Goal: Information Seeking & Learning: Learn about a topic

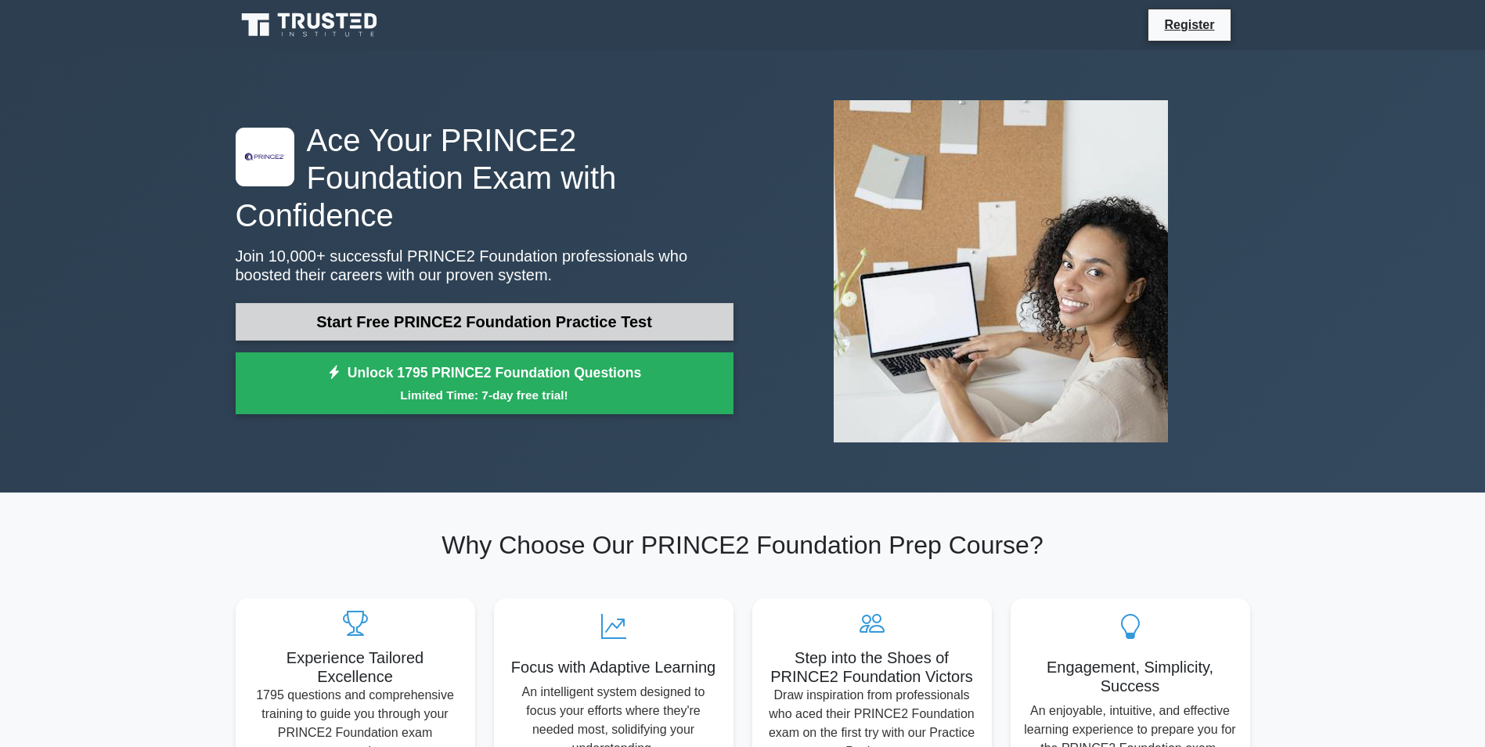
click at [448, 304] on link "Start Free PRINCE2 Foundation Practice Test" at bounding box center [485, 322] width 498 height 38
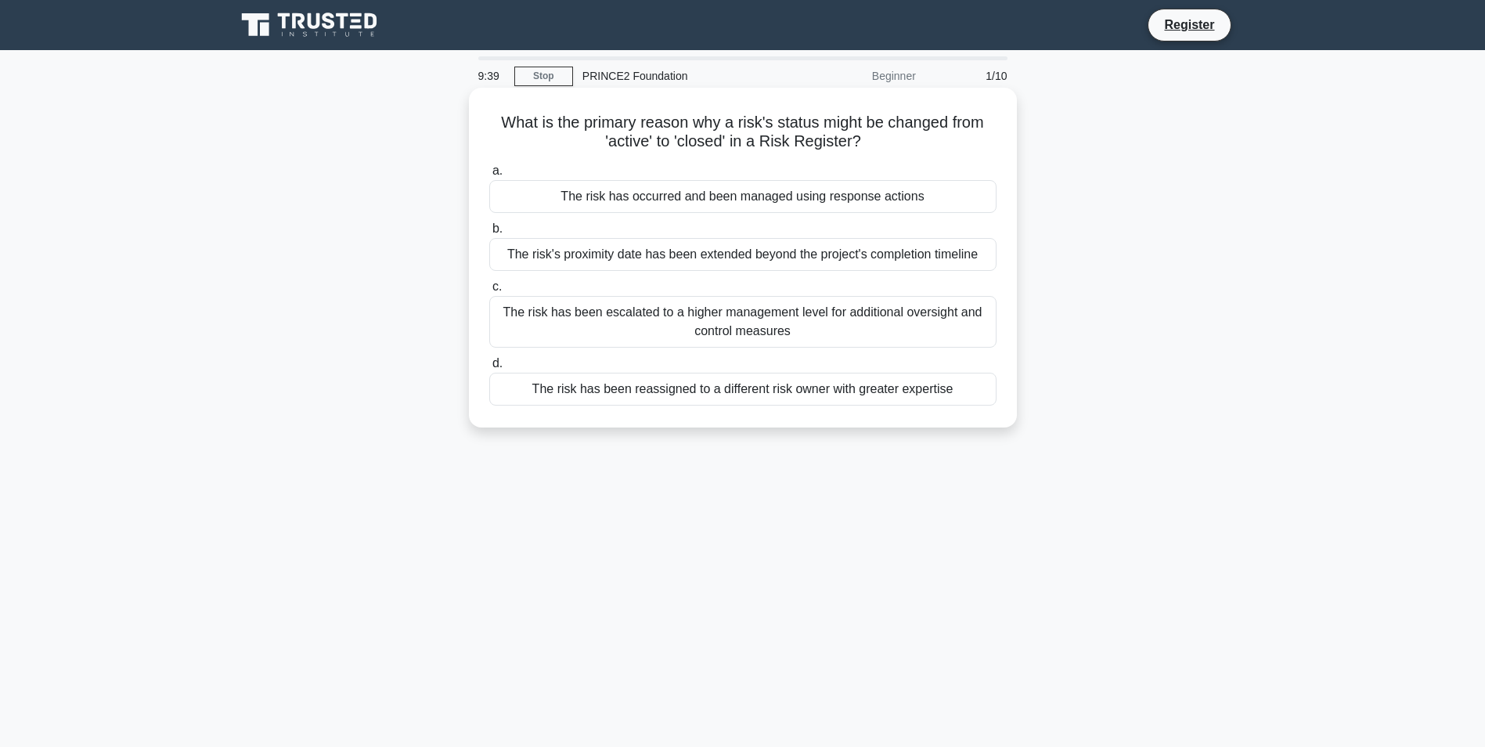
click at [816, 203] on div "The risk has occurred and been managed using response actions" at bounding box center [742, 196] width 507 height 33
click at [489, 176] on input "a. The risk has occurred and been managed using response actions" at bounding box center [489, 171] width 0 height 10
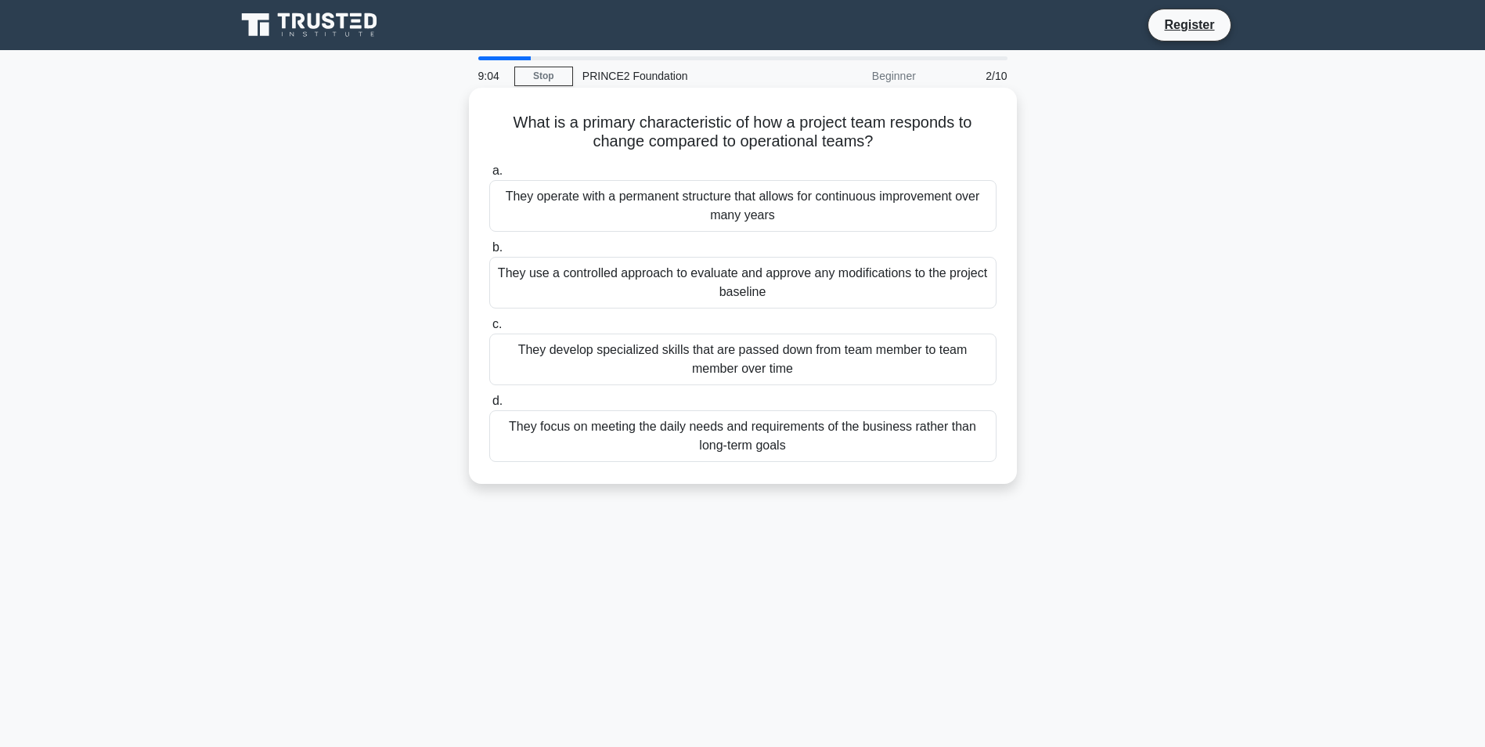
click at [797, 285] on div "They use a controlled approach to evaluate and approve any modifications to the…" at bounding box center [742, 283] width 507 height 52
click at [489, 253] on input "b. They use a controlled approach to evaluate and approve any modifications to …" at bounding box center [489, 248] width 0 height 10
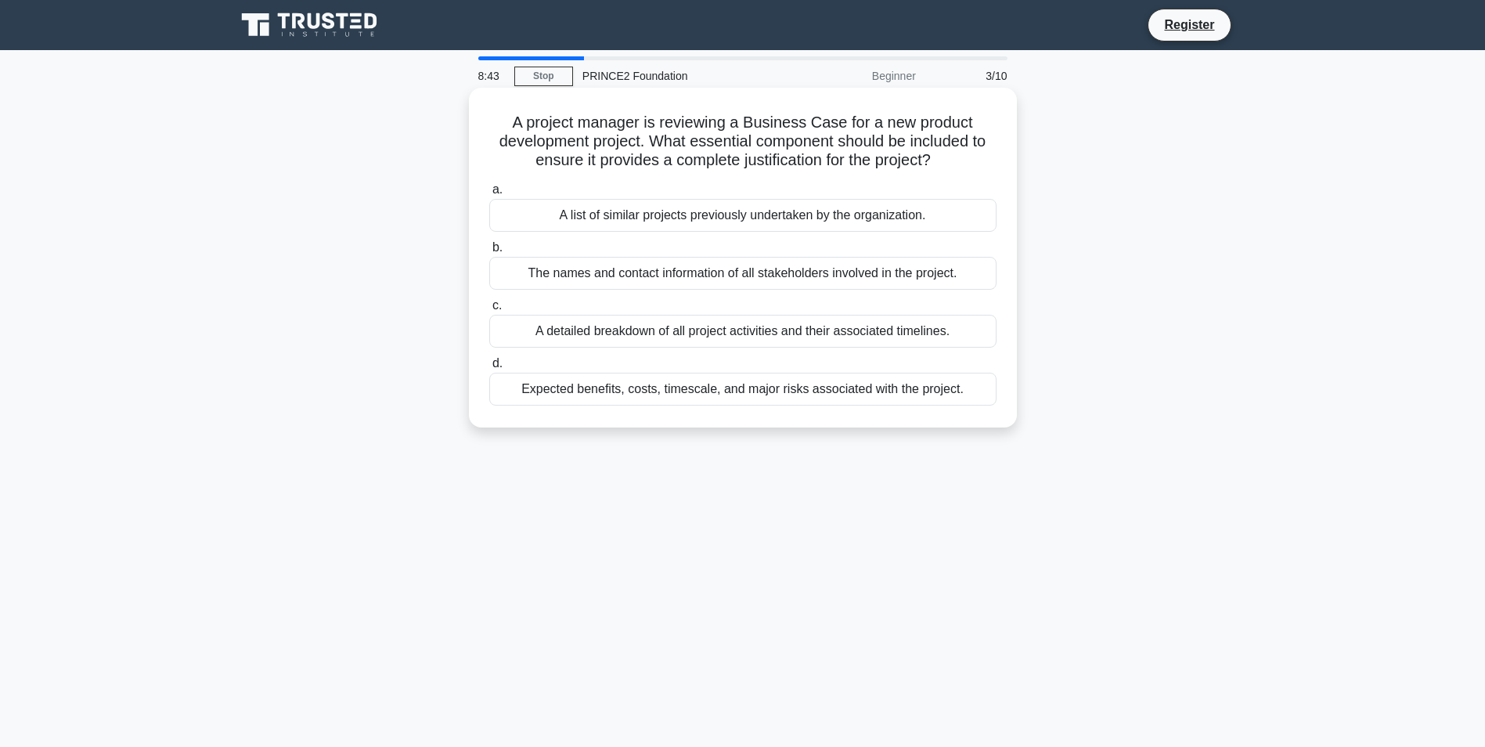
click at [748, 394] on div "Expected benefits, costs, timescale, and major risks associated with the projec…" at bounding box center [742, 389] width 507 height 33
click at [489, 369] on input "d. Expected benefits, costs, timescale, and major risks associated with the pro…" at bounding box center [489, 364] width 0 height 10
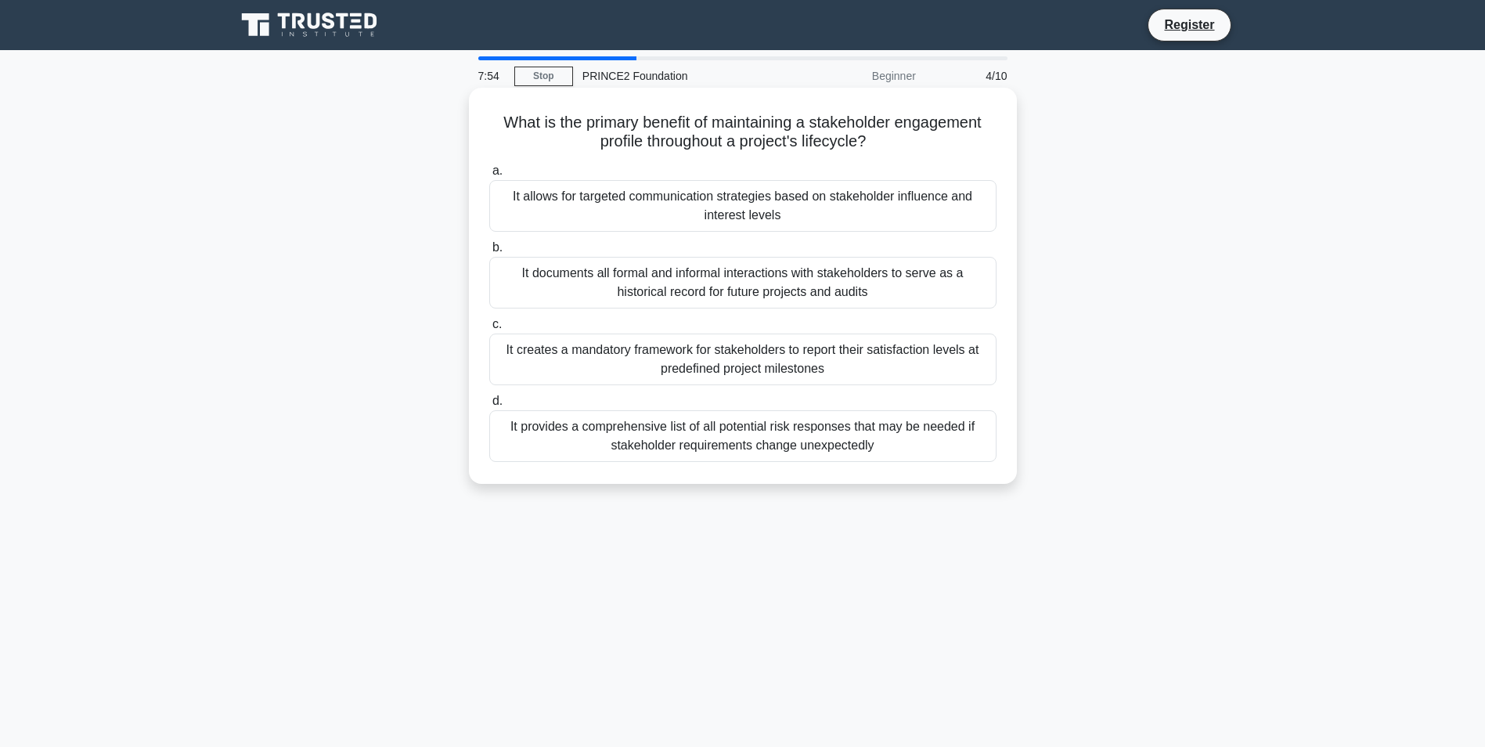
click at [755, 368] on div "It creates a mandatory framework for stakeholders to report their satisfaction …" at bounding box center [742, 359] width 507 height 52
click at [489, 330] on input "c. It creates a mandatory framework for stakeholders to report their satisfacti…" at bounding box center [489, 324] width 0 height 10
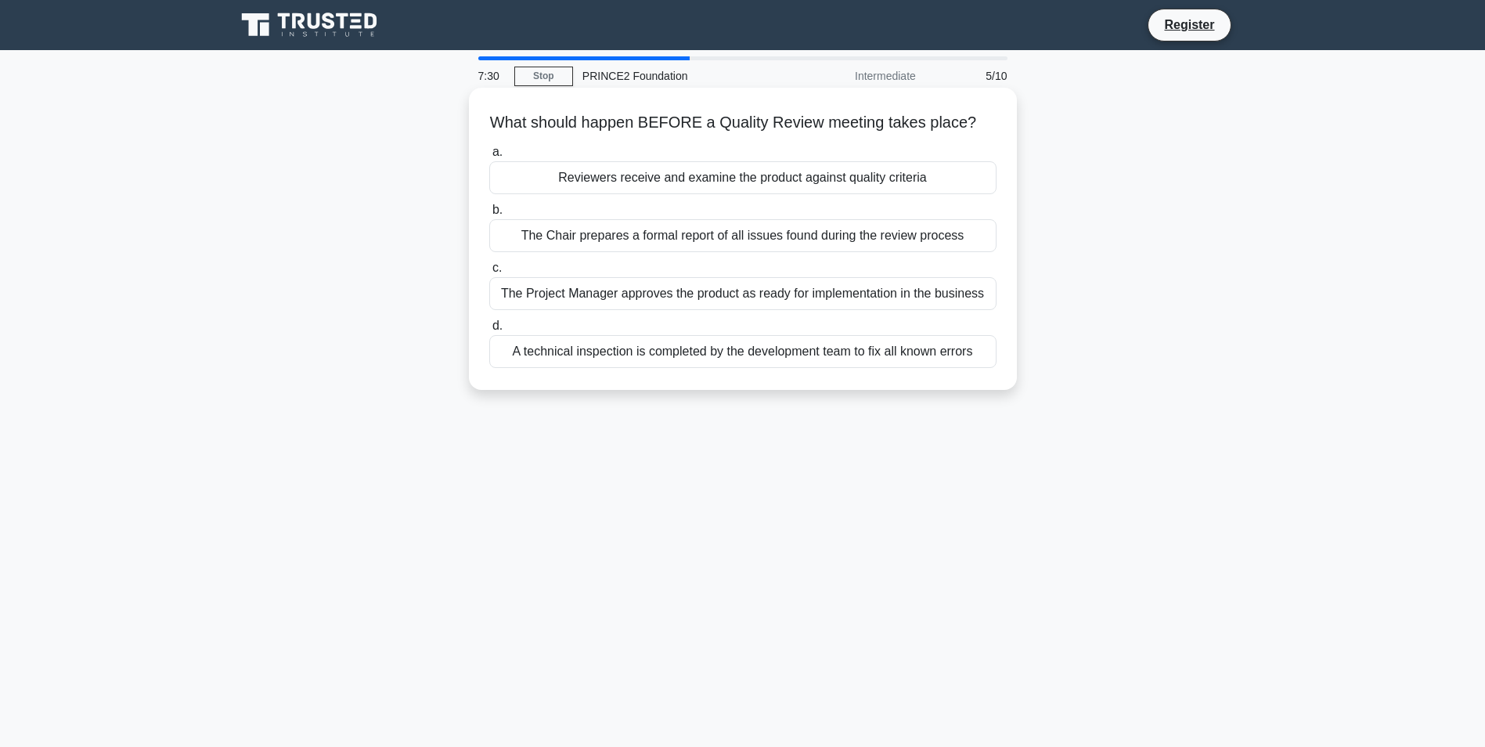
click at [714, 178] on div "Reviewers receive and examine the product against quality criteria" at bounding box center [742, 177] width 507 height 33
click at [489, 157] on input "a. Reviewers receive and examine the product against quality criteria" at bounding box center [489, 152] width 0 height 10
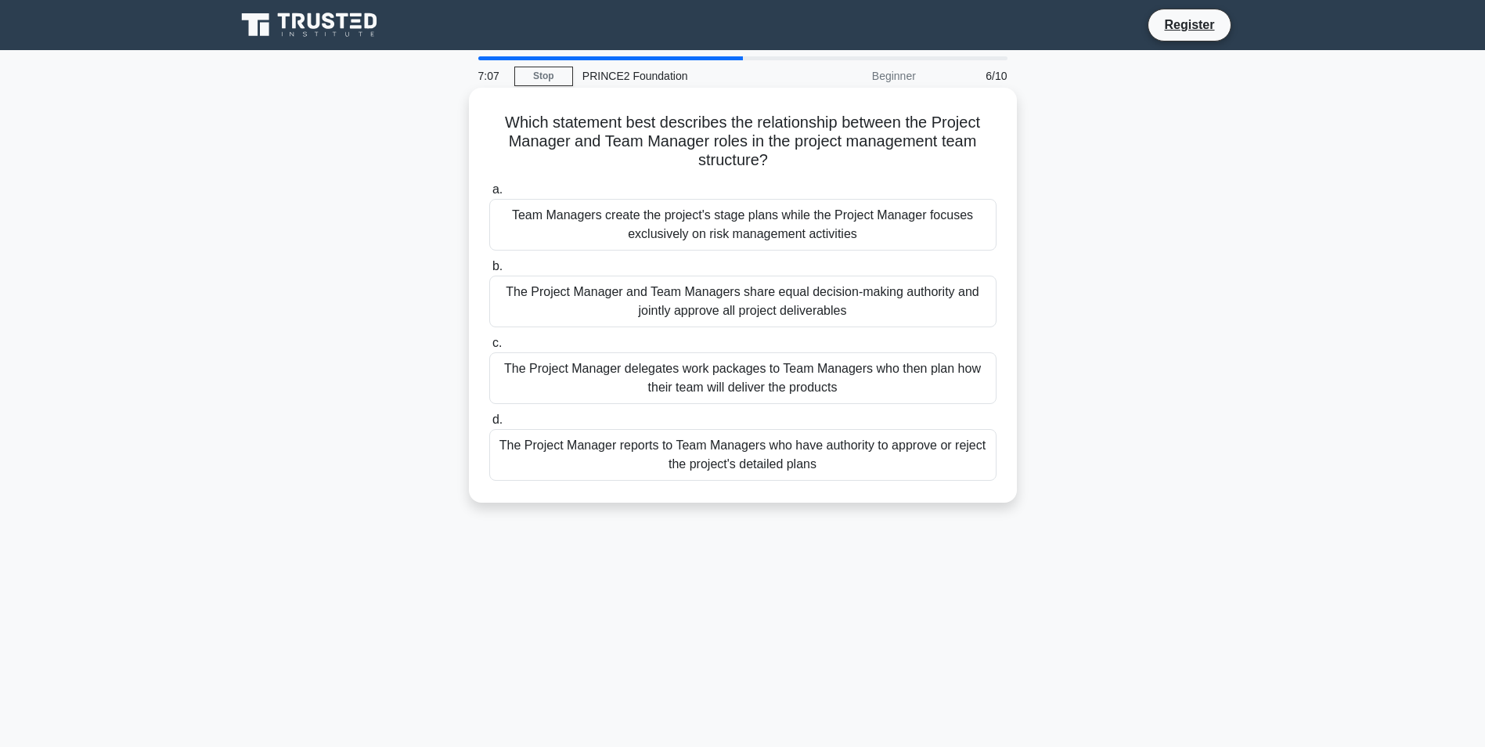
click at [723, 385] on div "The Project Manager delegates work packages to Team Managers who then plan how …" at bounding box center [742, 378] width 507 height 52
click at [489, 348] on input "c. The Project Manager delegates work packages to Team Managers who then plan h…" at bounding box center [489, 343] width 0 height 10
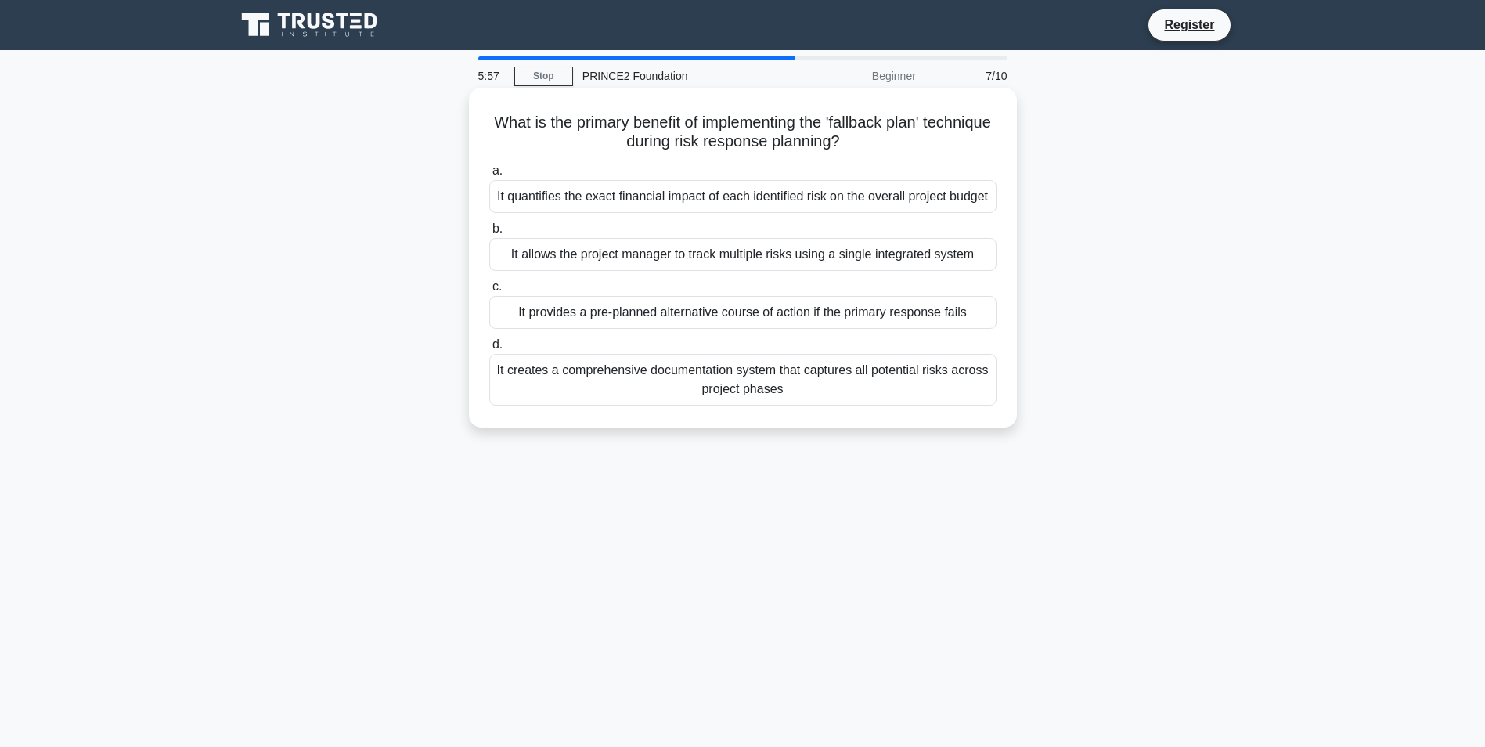
click at [739, 326] on div "It provides a pre-planned alternative course of action if the primary response …" at bounding box center [742, 312] width 507 height 33
click at [489, 292] on input "c. It provides a pre-planned alternative course of action if the primary respon…" at bounding box center [489, 287] width 0 height 10
click at [856, 329] on div "To capture and maintain information on all of the issues that are being managed…" at bounding box center [742, 312] width 507 height 33
click at [489, 292] on input "c. To capture and maintain information on all of the issues that are being mana…" at bounding box center [489, 287] width 0 height 10
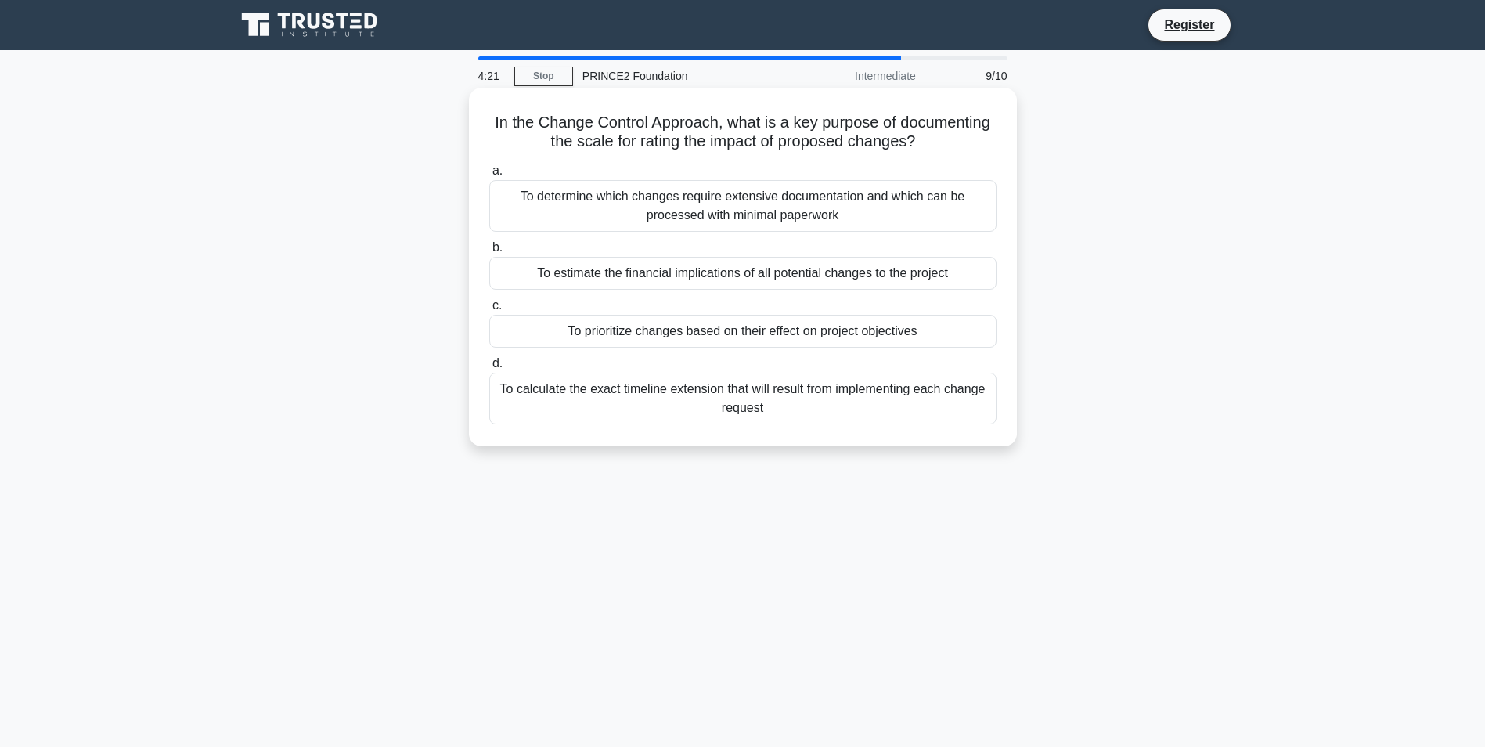
click at [791, 271] on div "To estimate the financial implications of all potential changes to the project" at bounding box center [742, 273] width 507 height 33
click at [489, 253] on input "b. To estimate the financial implications of all potential changes to the proje…" at bounding box center [489, 248] width 0 height 10
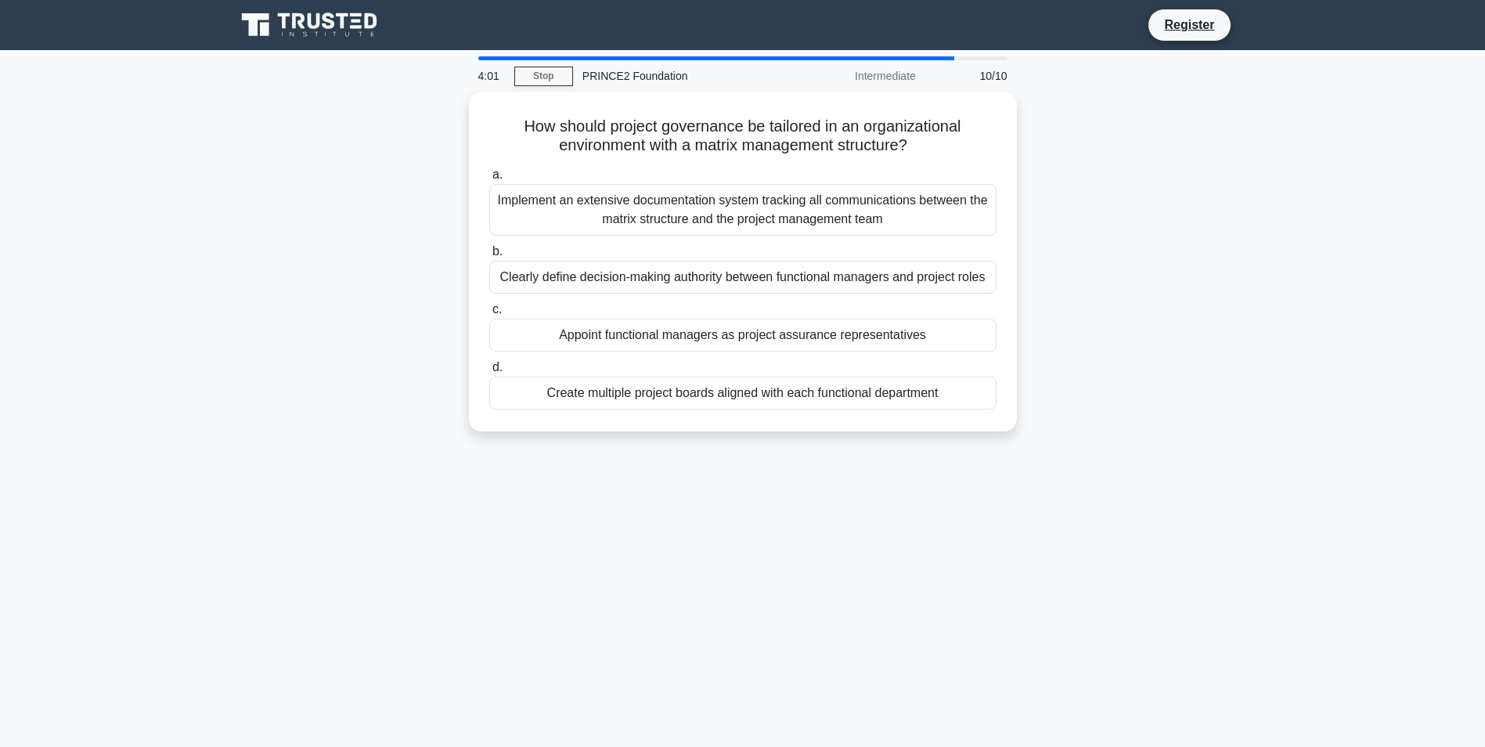
click at [791, 271] on div "Clearly define decision-making authority between functional managers and projec…" at bounding box center [742, 277] width 507 height 33
click at [489, 257] on input "b. Clearly define decision-making authority between functional managers and pro…" at bounding box center [489, 252] width 0 height 10
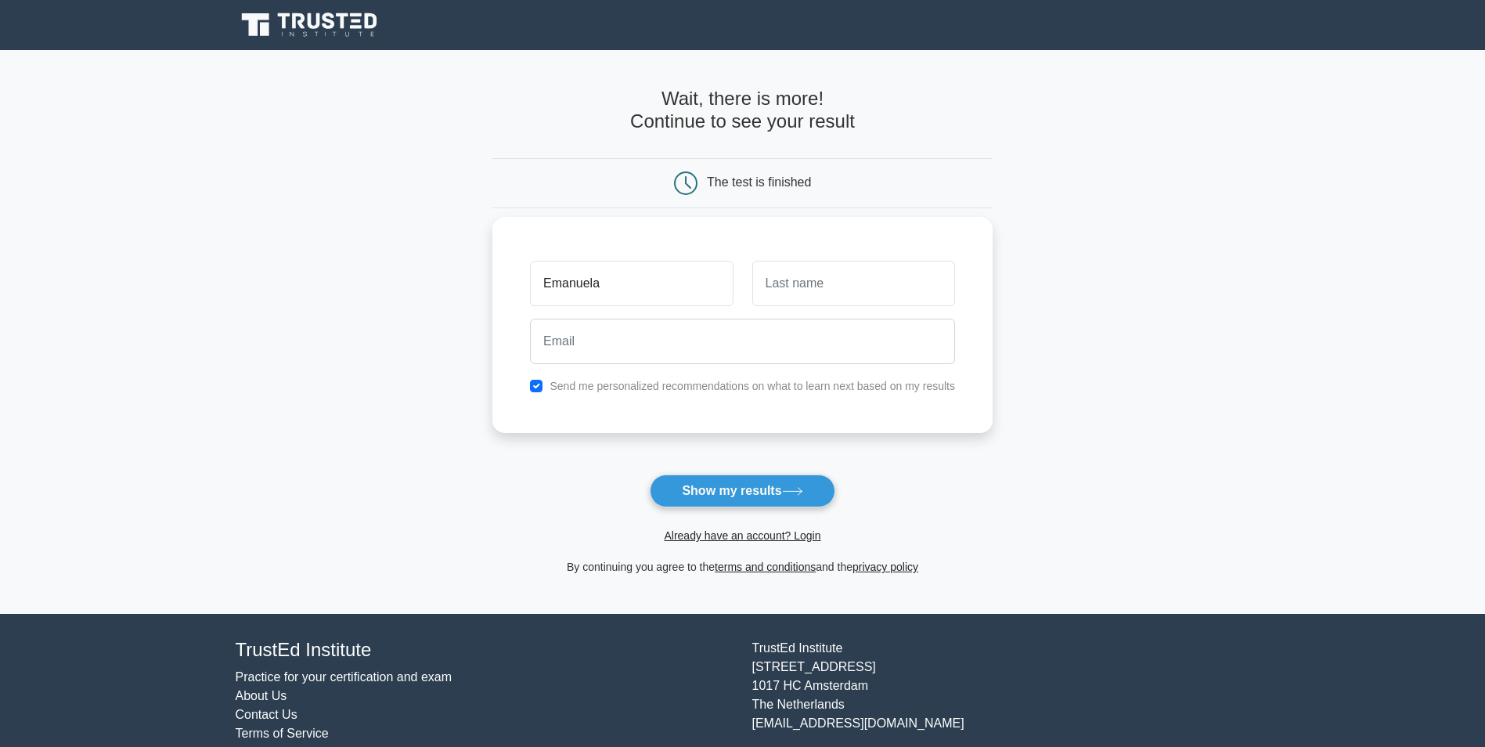
type input "Emanuela"
click at [830, 279] on input "text" at bounding box center [853, 283] width 203 height 45
type input "Boschetto"
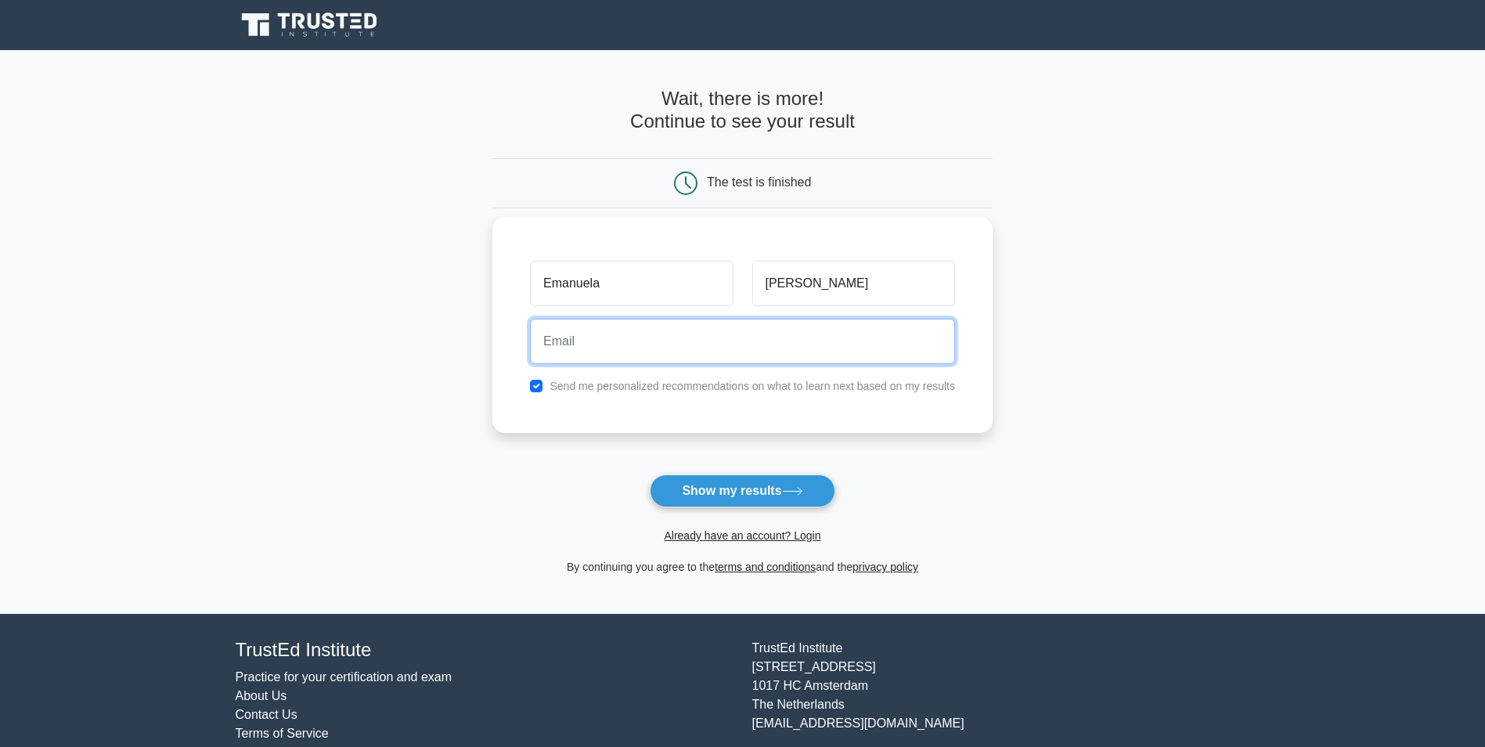
click at [709, 338] on input "email" at bounding box center [742, 341] width 425 height 45
type input "emanuelaboschetto@gmail.com"
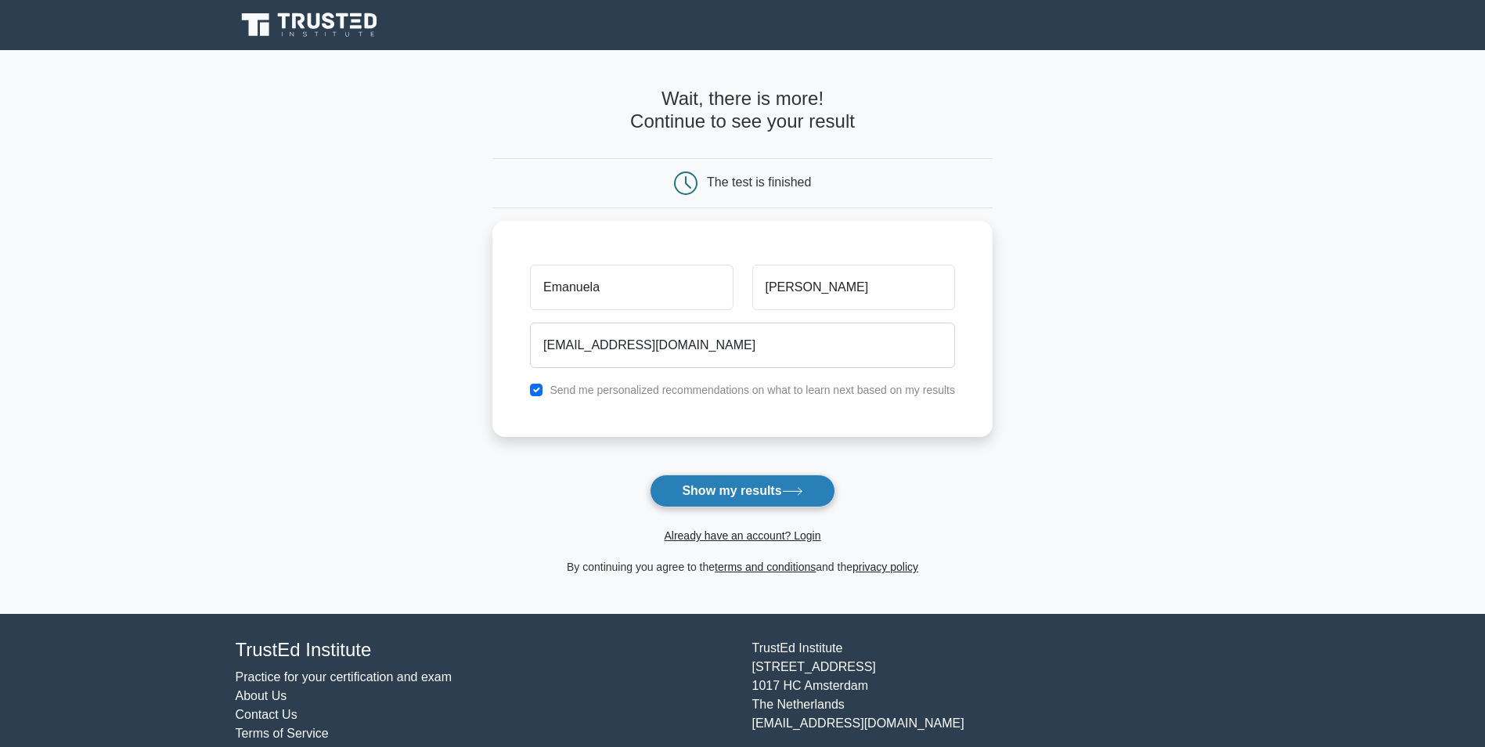
click at [721, 488] on button "Show my results" at bounding box center [742, 490] width 185 height 33
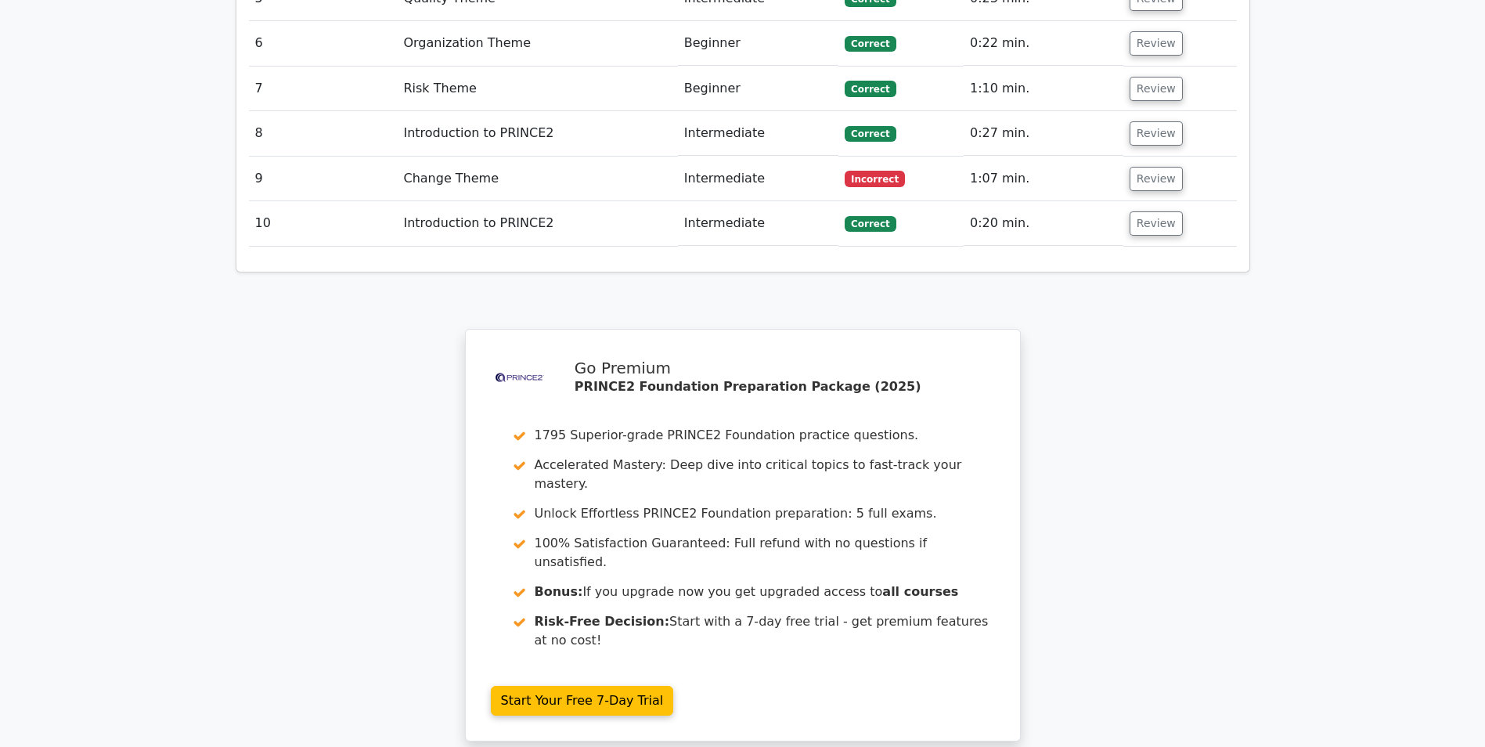
scroll to position [2552, 0]
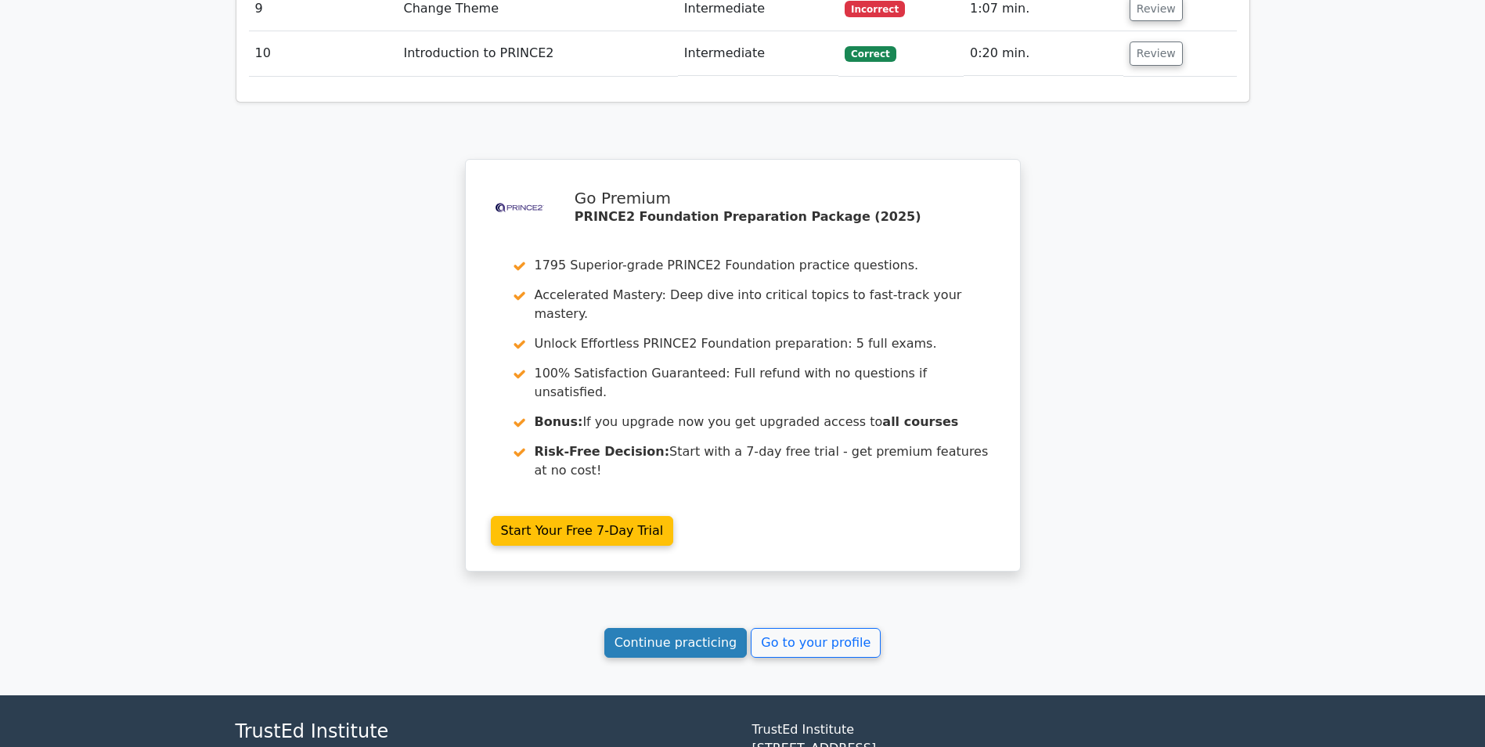
click at [694, 628] on link "Continue practicing" at bounding box center [675, 643] width 143 height 30
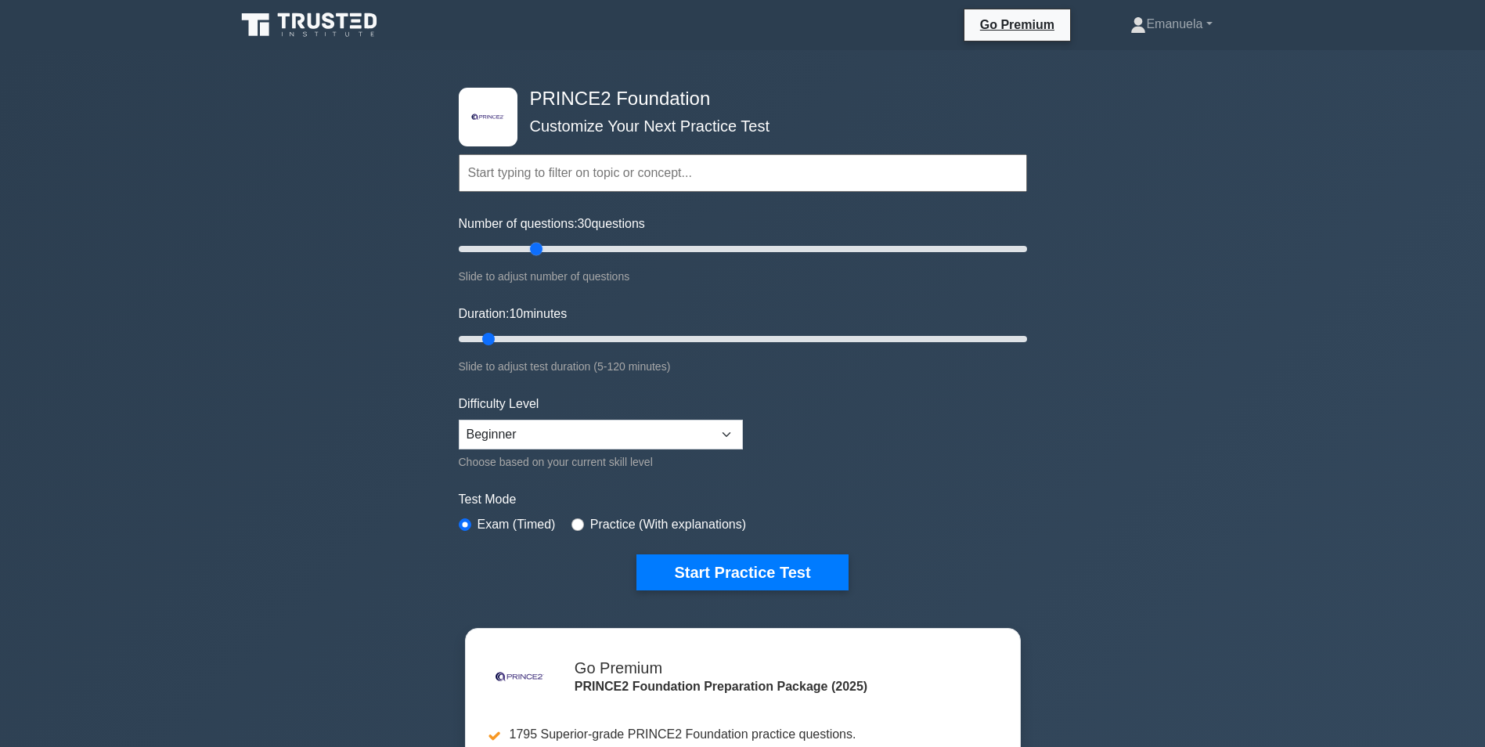
drag, startPoint x: 477, startPoint y: 246, endPoint x: 538, endPoint y: 248, distance: 61.1
type input "30"
click at [538, 248] on input "Number of questions: 30 questions" at bounding box center [743, 249] width 568 height 19
drag, startPoint x: 489, startPoint y: 340, endPoint x: 505, endPoint y: 339, distance: 15.7
type input "15"
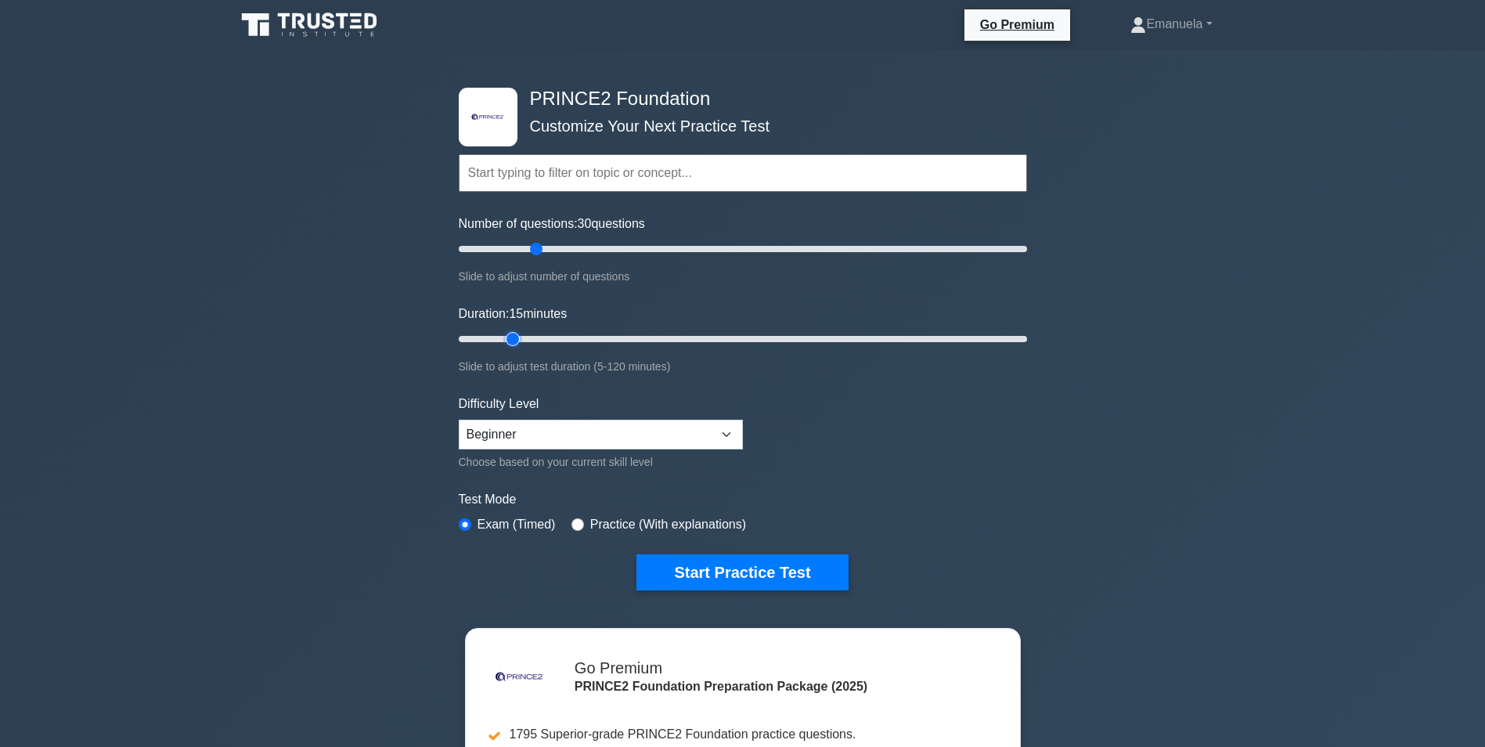
click at [505, 339] on input "Duration: 15 minutes" at bounding box center [743, 339] width 568 height 19
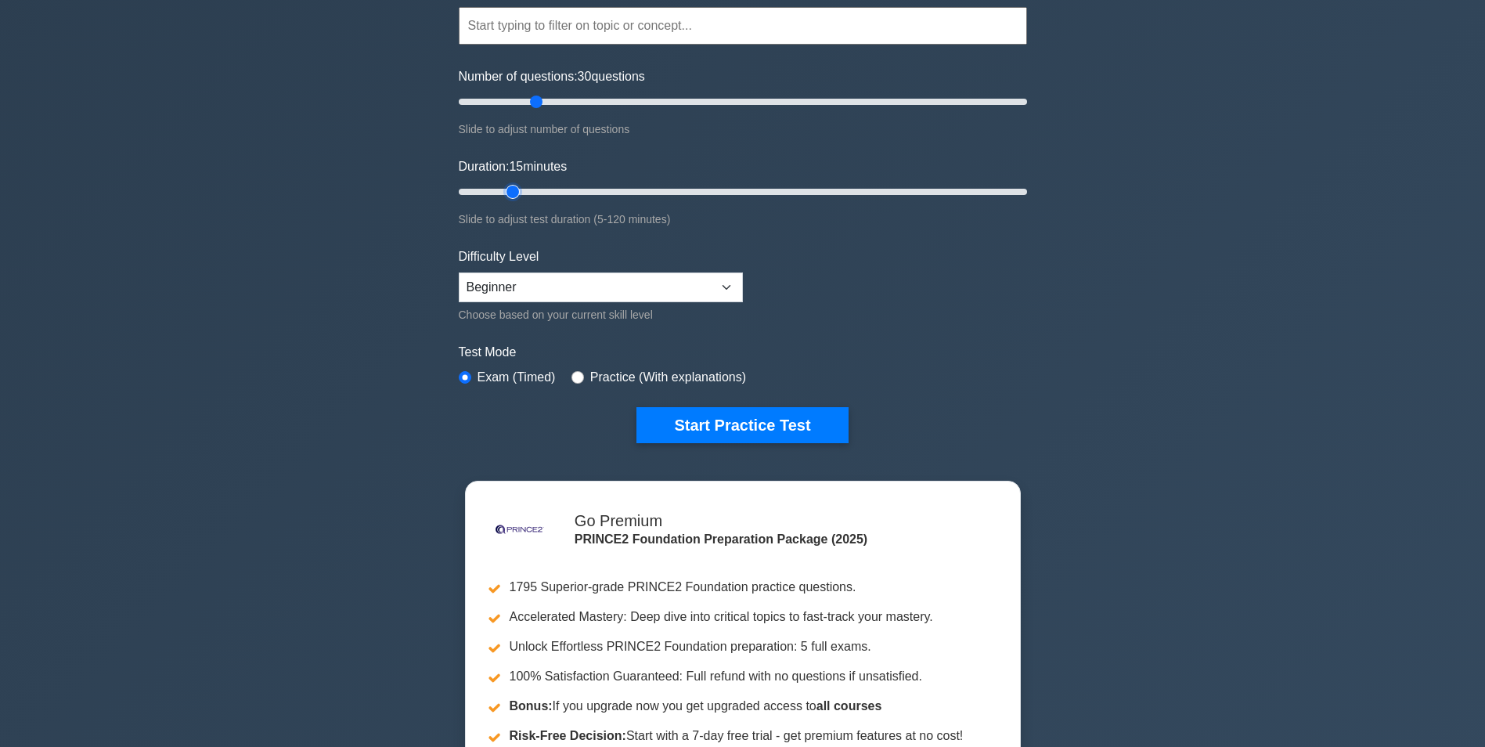
scroll to position [157, 0]
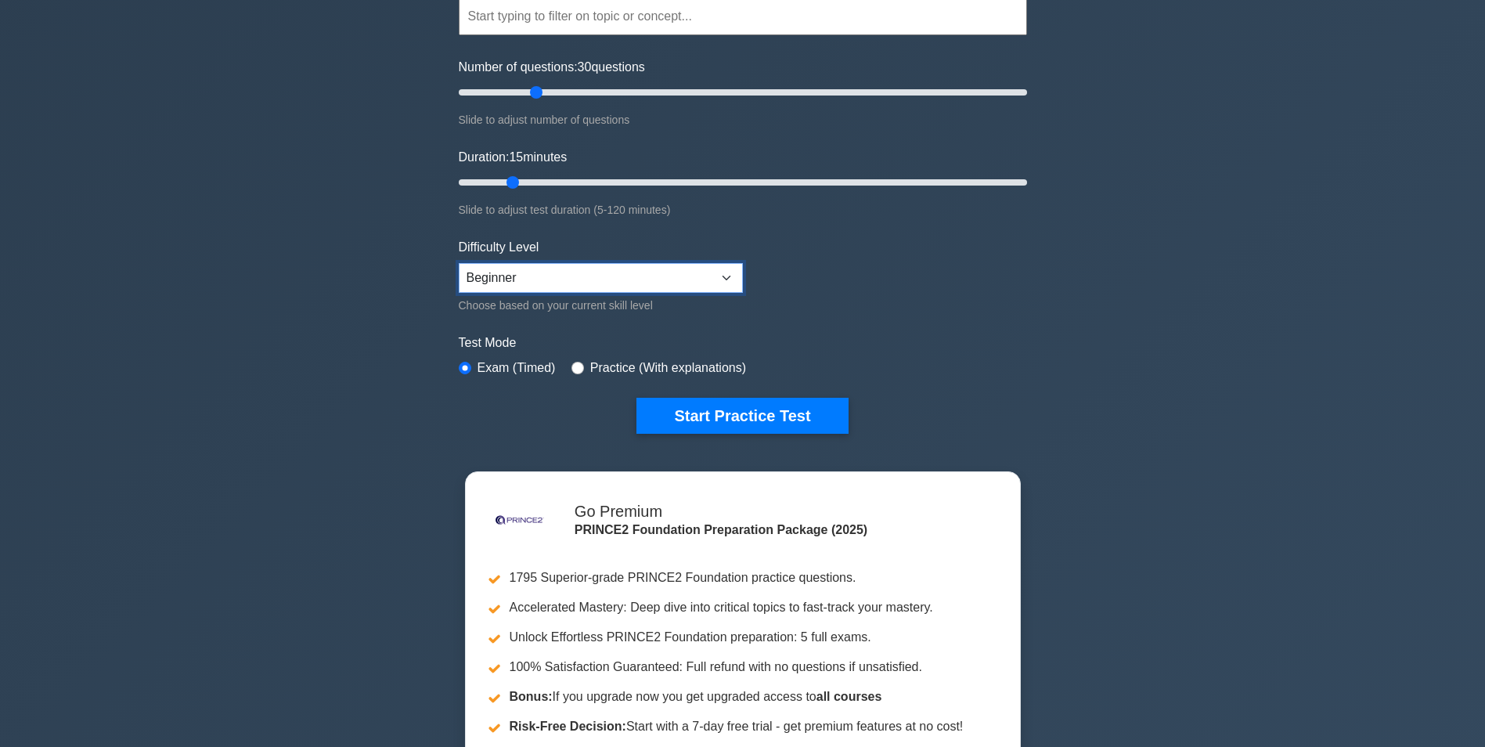
click at [552, 276] on select "Beginner Intermediate Expert" at bounding box center [601, 278] width 284 height 30
click at [459, 263] on select "Beginner Intermediate Expert" at bounding box center [601, 278] width 284 height 30
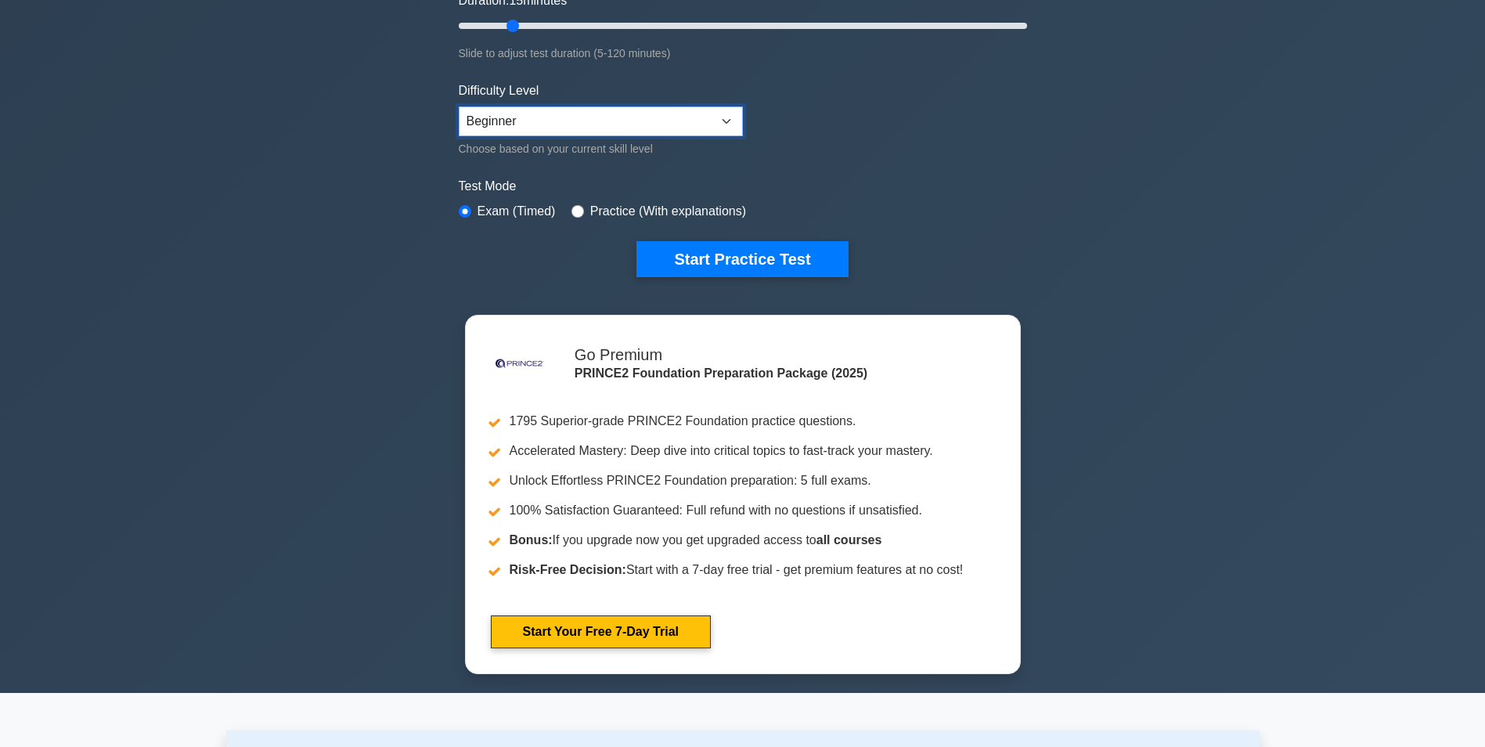
scroll to position [235, 0]
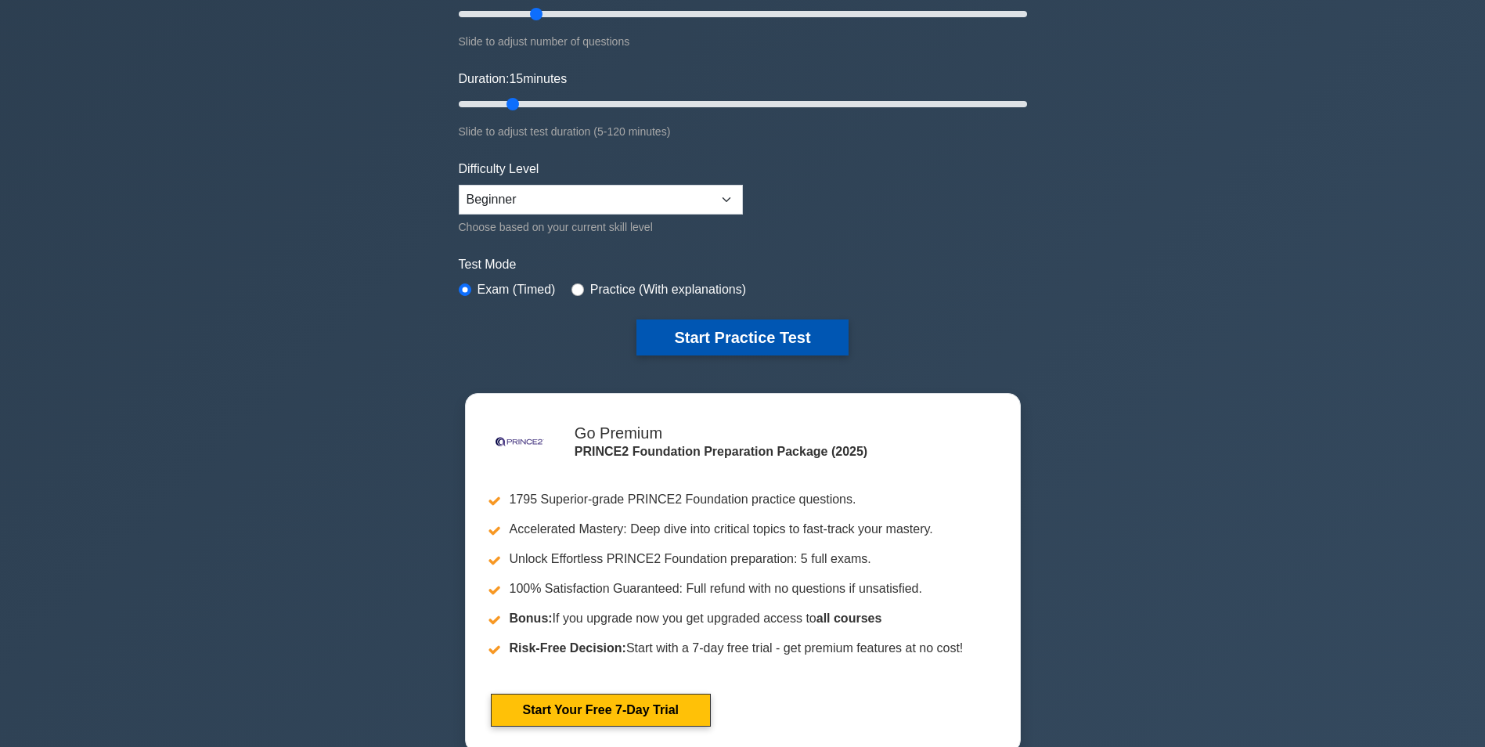
click at [721, 330] on button "Start Practice Test" at bounding box center [741, 337] width 211 height 36
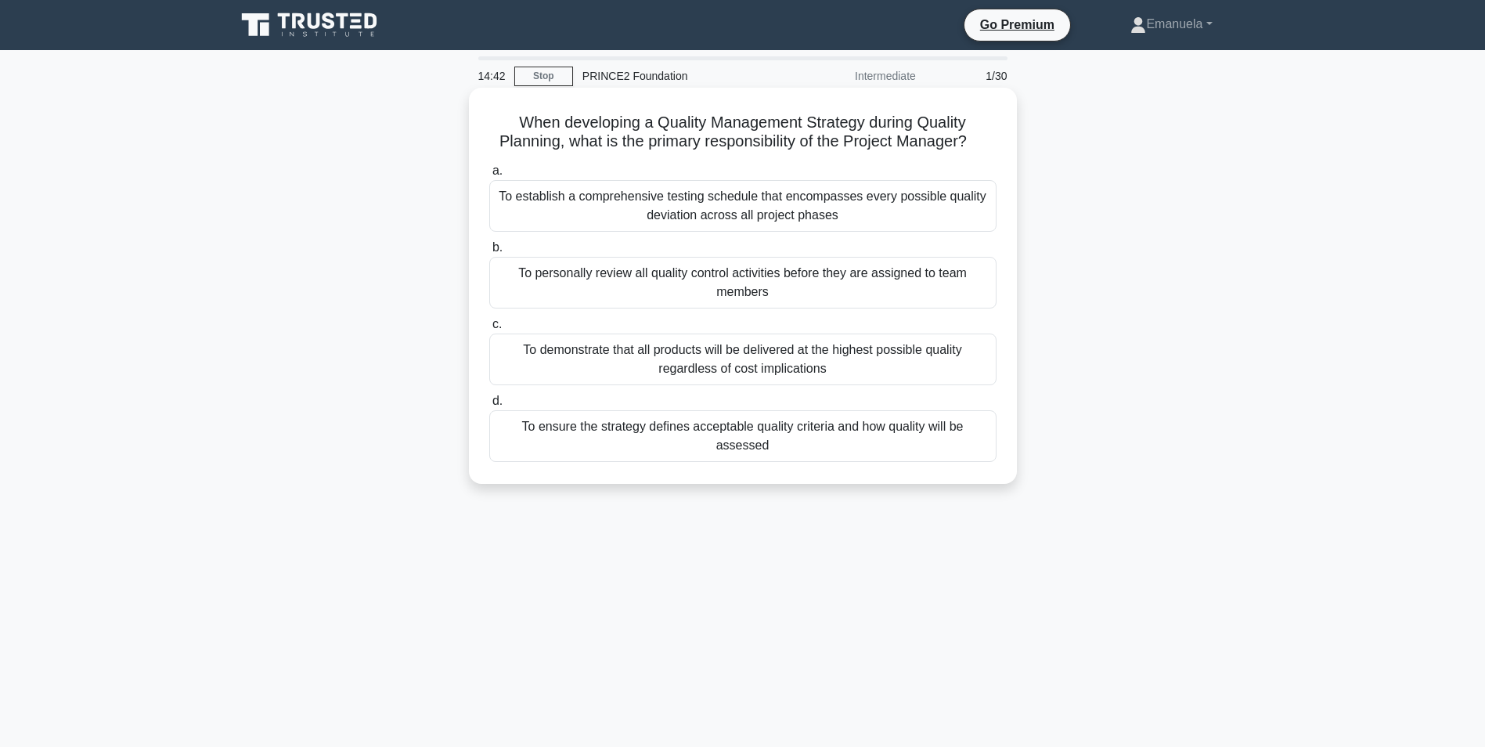
click at [738, 431] on div "To ensure the strategy defines acceptable quality criteria and how quality will…" at bounding box center [742, 436] width 507 height 52
click at [489, 406] on input "d. To ensure the strategy defines acceptable quality criteria and how quality w…" at bounding box center [489, 401] width 0 height 10
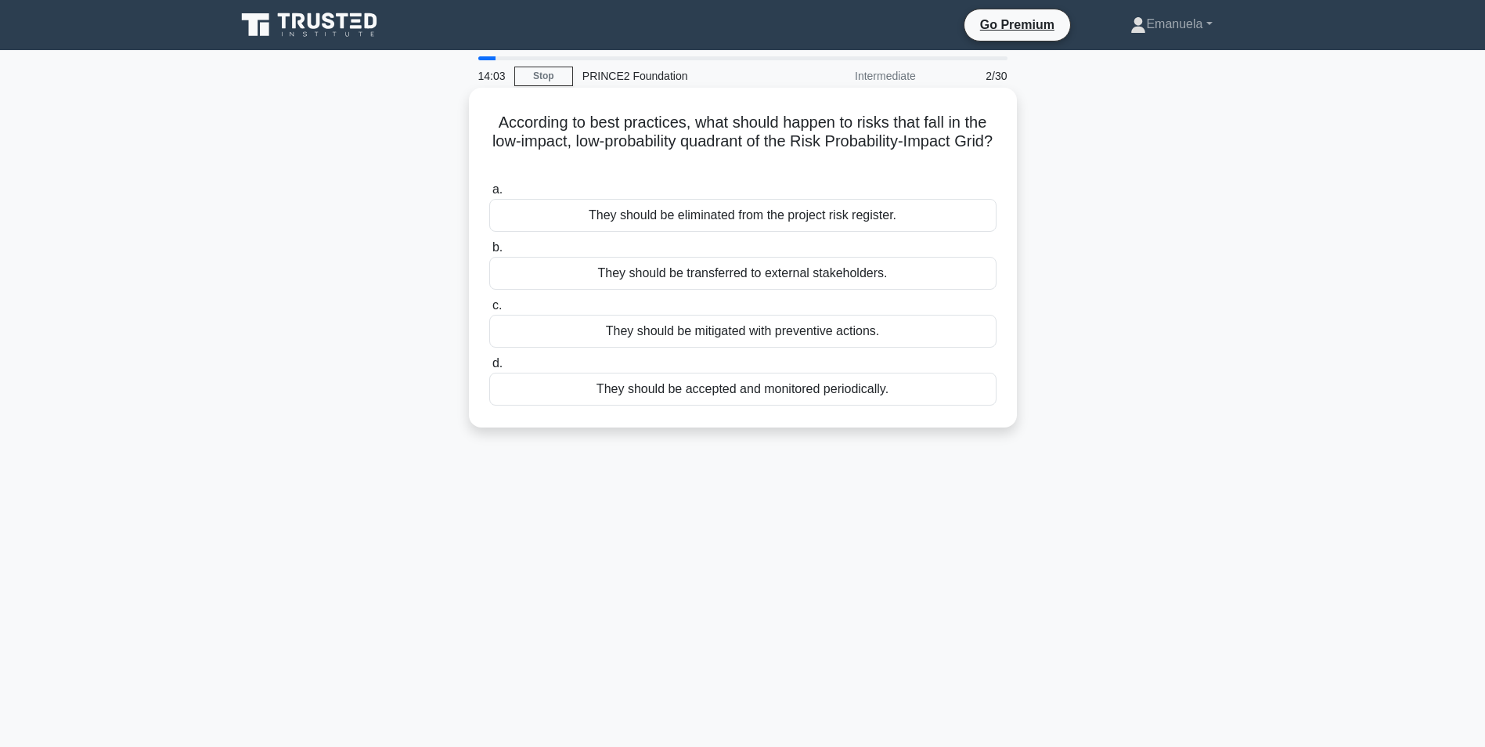
click at [742, 390] on div "They should be accepted and monitored periodically." at bounding box center [742, 389] width 507 height 33
click at [489, 369] on input "d. They should be accepted and monitored periodically." at bounding box center [489, 364] width 0 height 10
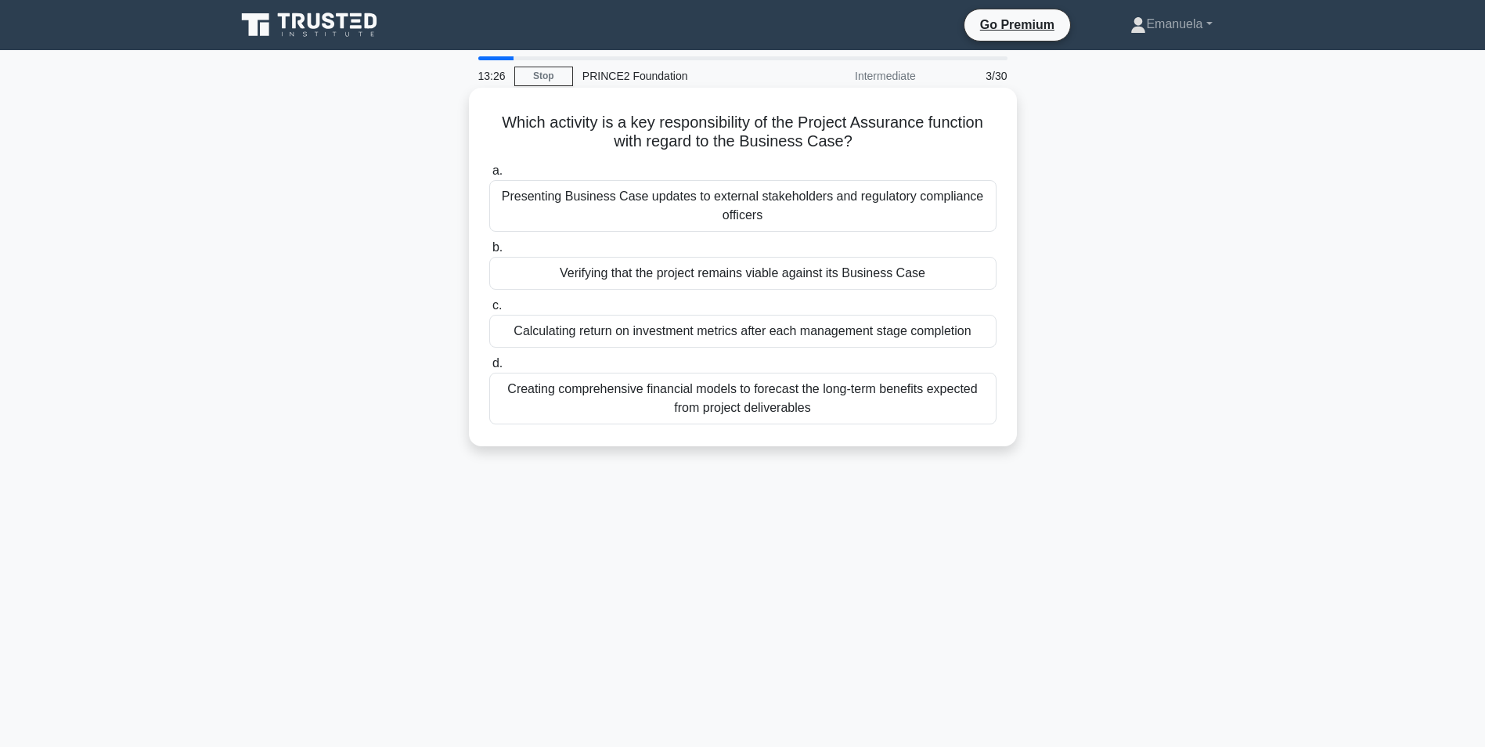
click at [694, 205] on div "Presenting Business Case updates to external stakeholders and regulatory compli…" at bounding box center [742, 206] width 507 height 52
click at [489, 176] on input "a. Presenting Business Case updates to external stakeholders and regulatory com…" at bounding box center [489, 171] width 0 height 10
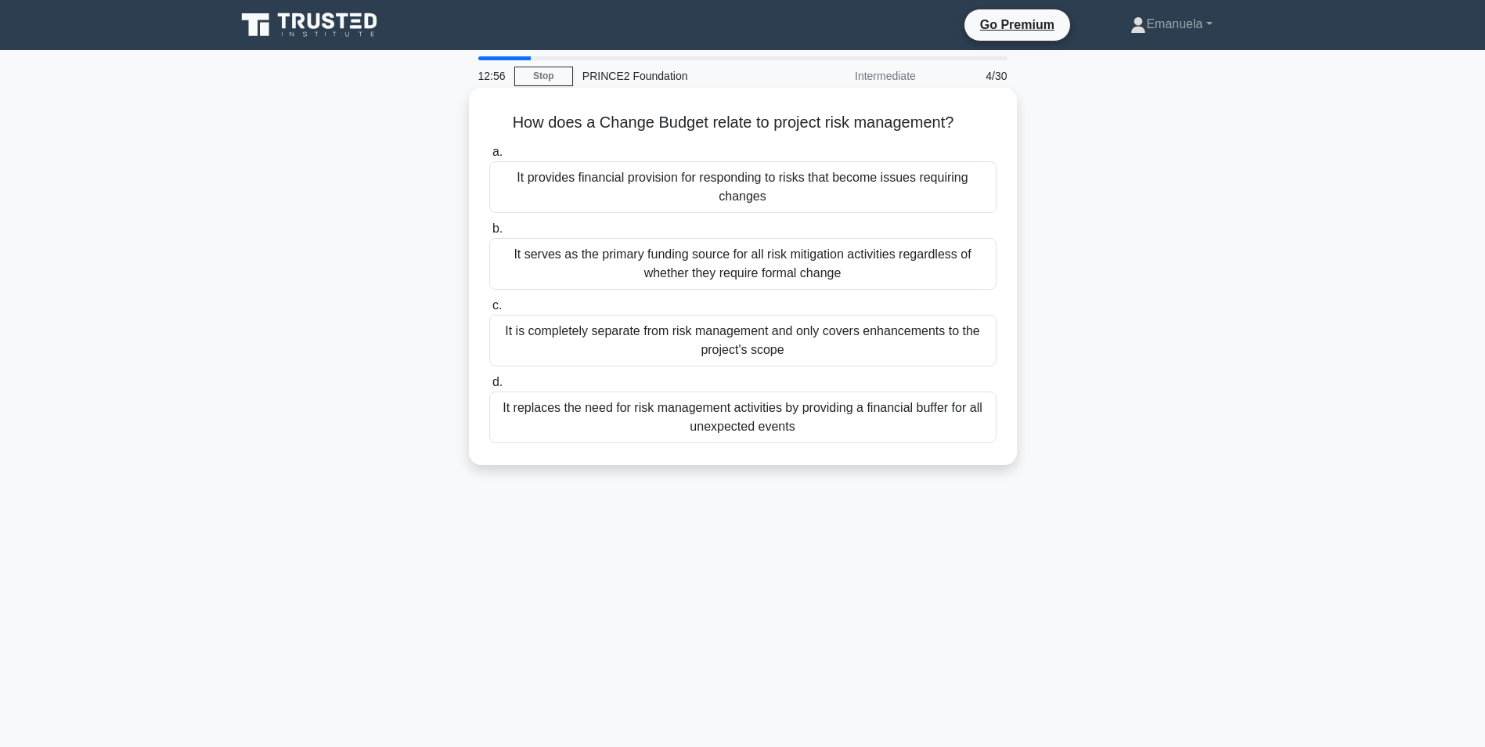
click at [724, 186] on div "It provides financial provision for responding to risks that become issues requ…" at bounding box center [742, 187] width 507 height 52
click at [489, 157] on input "a. It provides financial provision for responding to risks that become issues r…" at bounding box center [489, 152] width 0 height 10
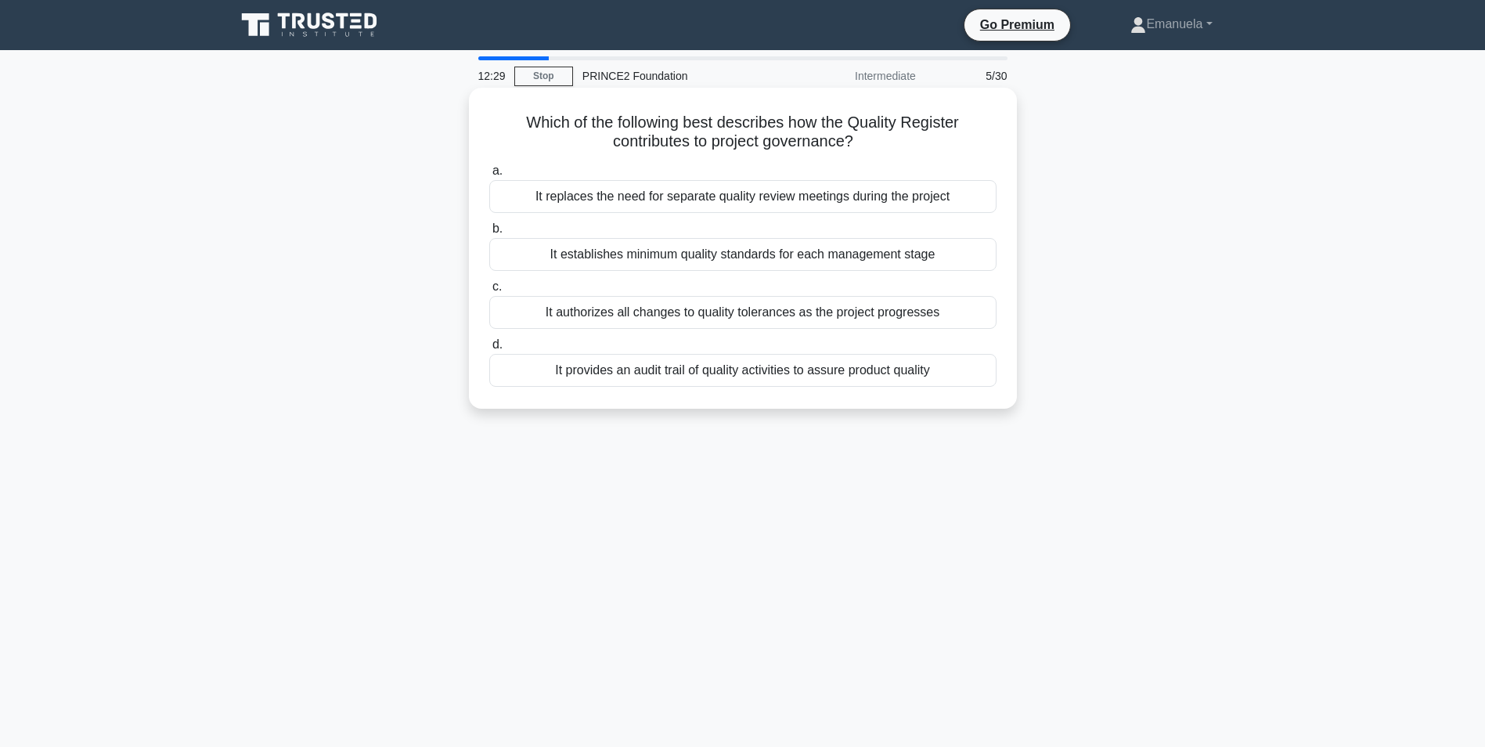
click at [743, 253] on div "It establishes minimum quality standards for each management stage" at bounding box center [742, 254] width 507 height 33
click at [489, 234] on input "b. It establishes minimum quality standards for each management stage" at bounding box center [489, 229] width 0 height 10
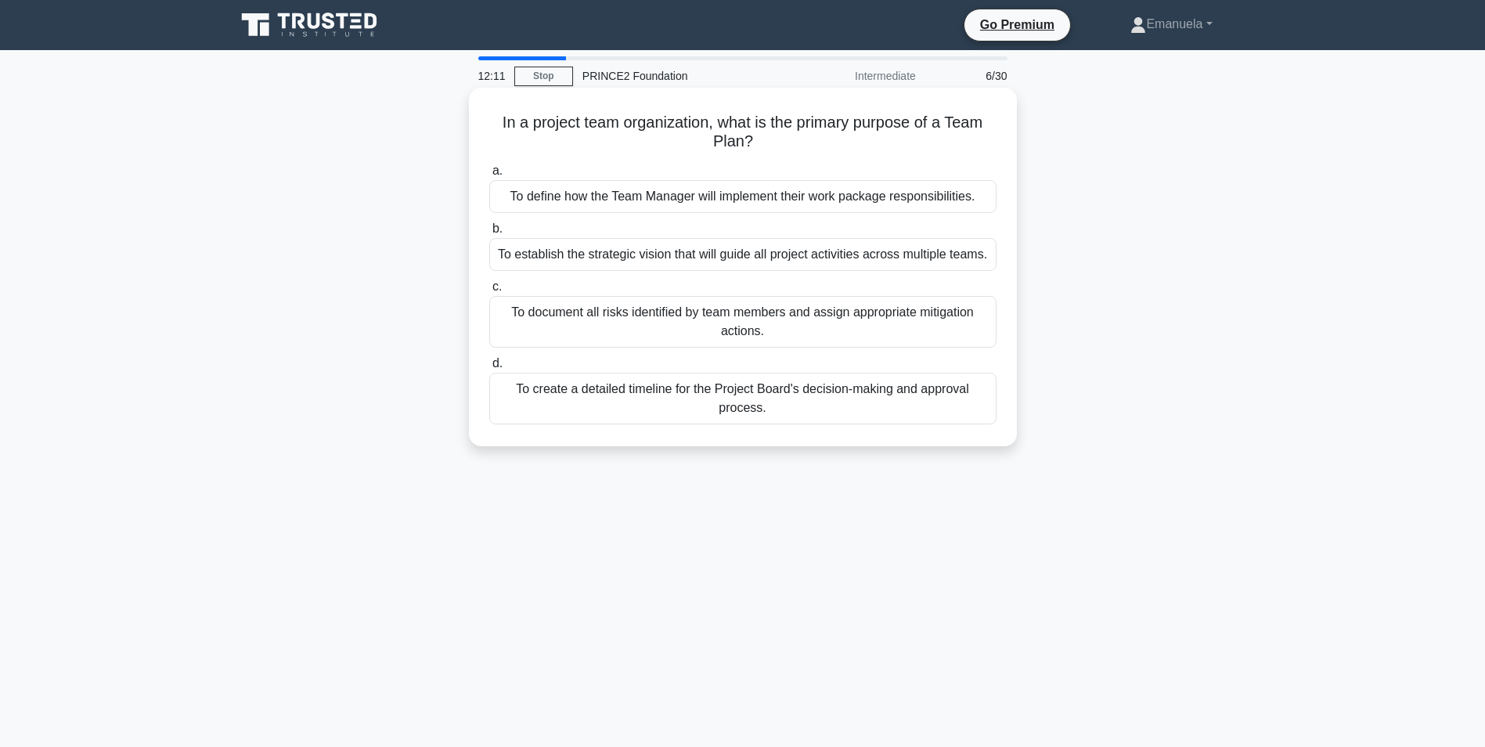
click at [763, 197] on div "To define how the Team Manager will implement their work package responsibiliti…" at bounding box center [742, 196] width 507 height 33
click at [489, 176] on input "a. To define how the Team Manager will implement their work package responsibil…" at bounding box center [489, 171] width 0 height 10
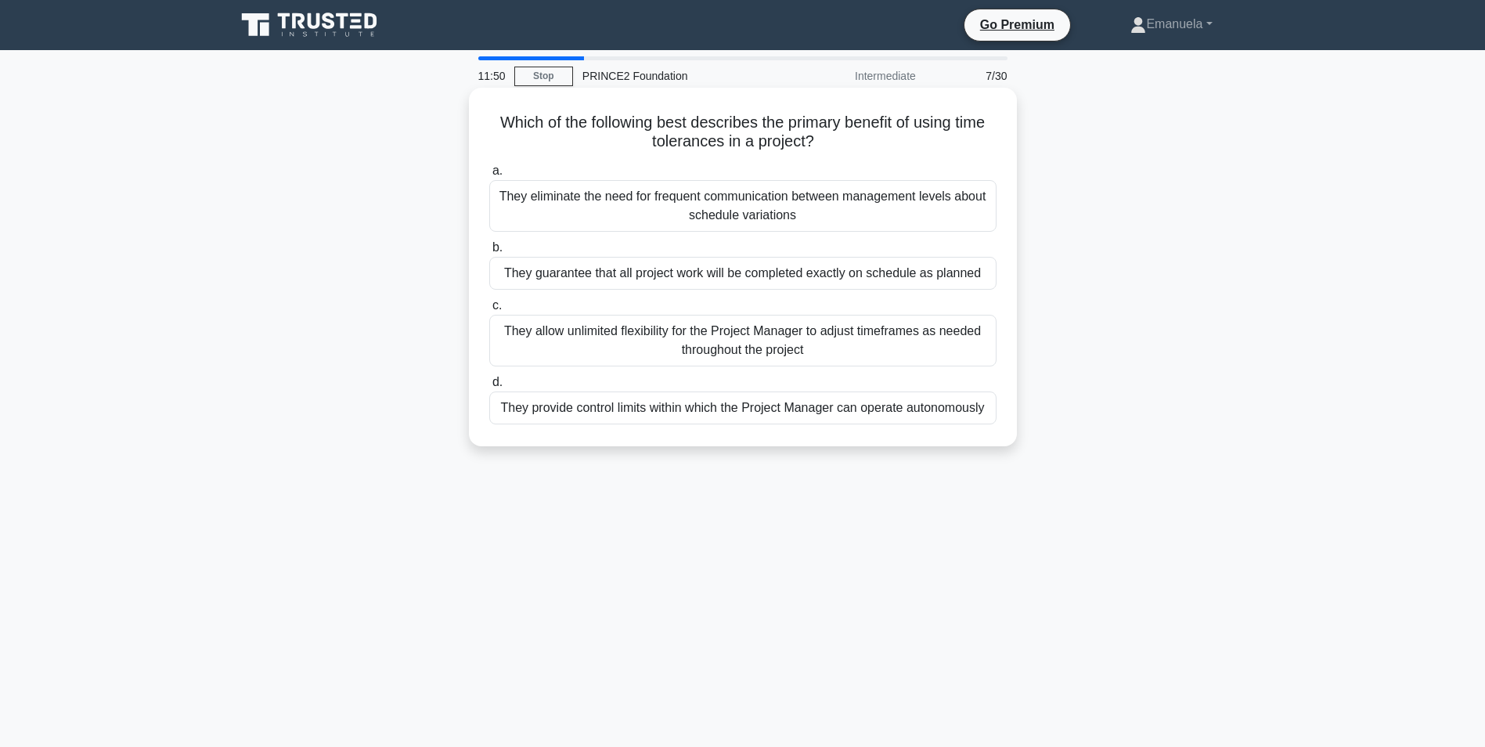
click at [715, 399] on div "They provide control limits within which the Project Manager can operate autono…" at bounding box center [742, 407] width 507 height 33
click at [489, 387] on input "d. They provide control limits within which the Project Manager can operate aut…" at bounding box center [489, 382] width 0 height 10
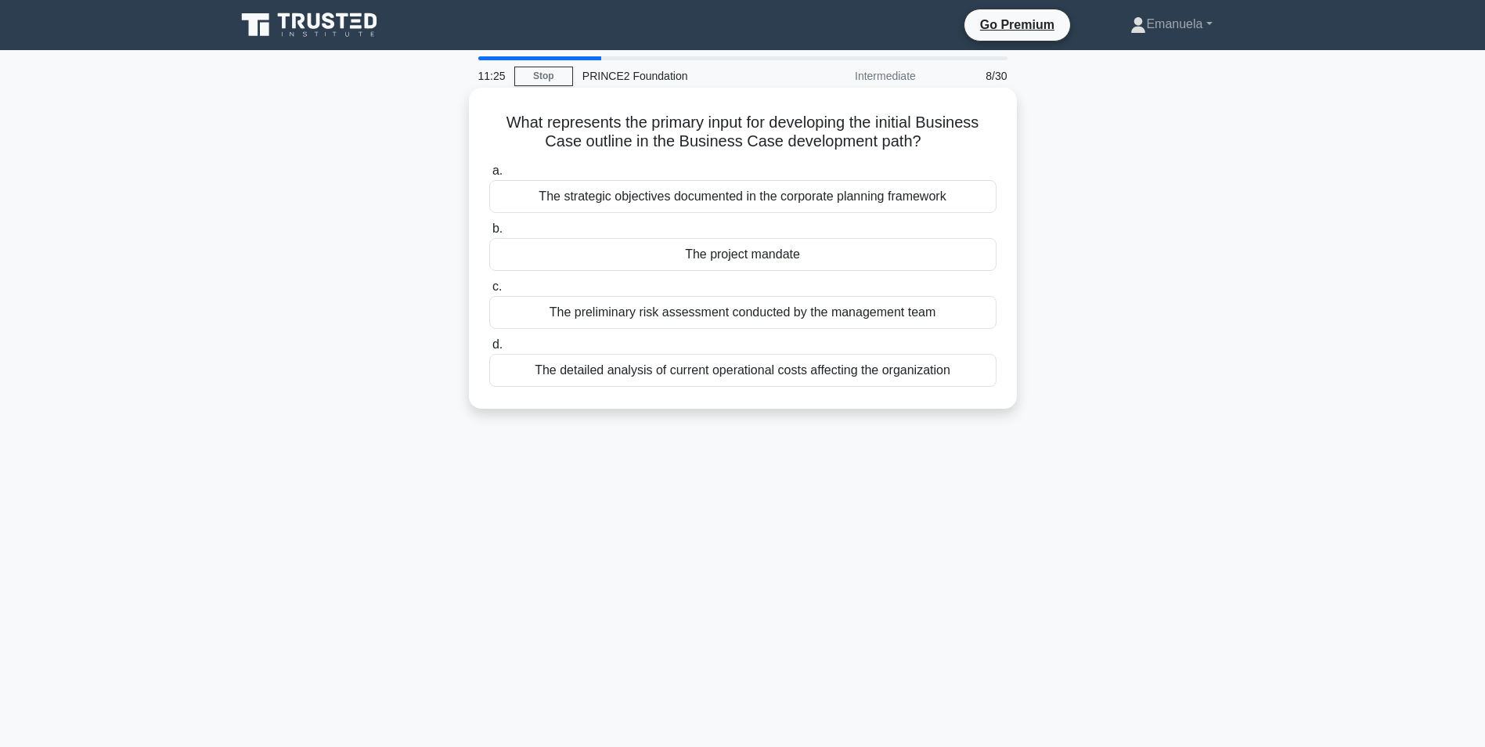
click at [737, 255] on div "The project mandate" at bounding box center [742, 254] width 507 height 33
click at [489, 234] on input "b. The project mandate" at bounding box center [489, 229] width 0 height 10
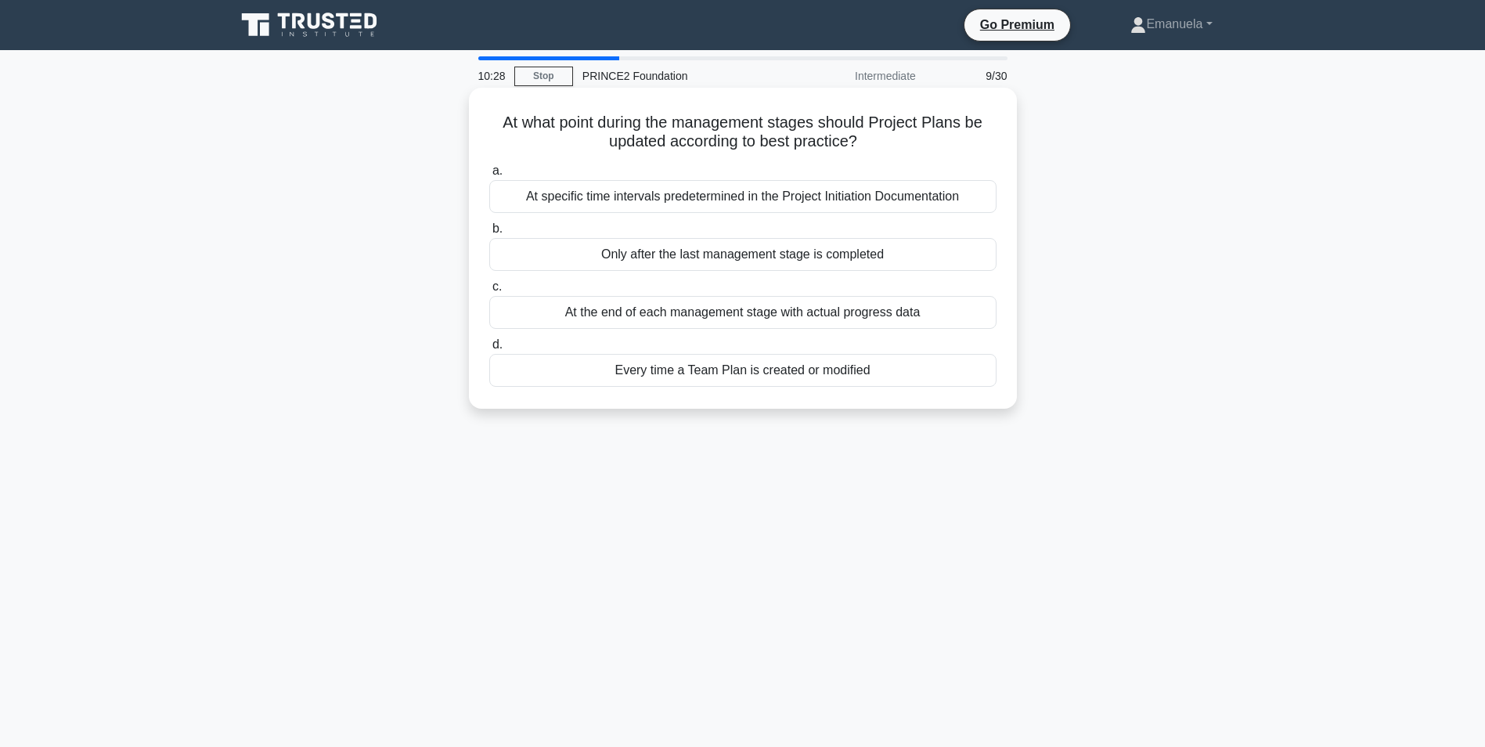
click at [749, 313] on div "At the end of each management stage with actual progress data" at bounding box center [742, 312] width 507 height 33
click at [489, 292] on input "c. At the end of each management stage with actual progress data" at bounding box center [489, 287] width 0 height 10
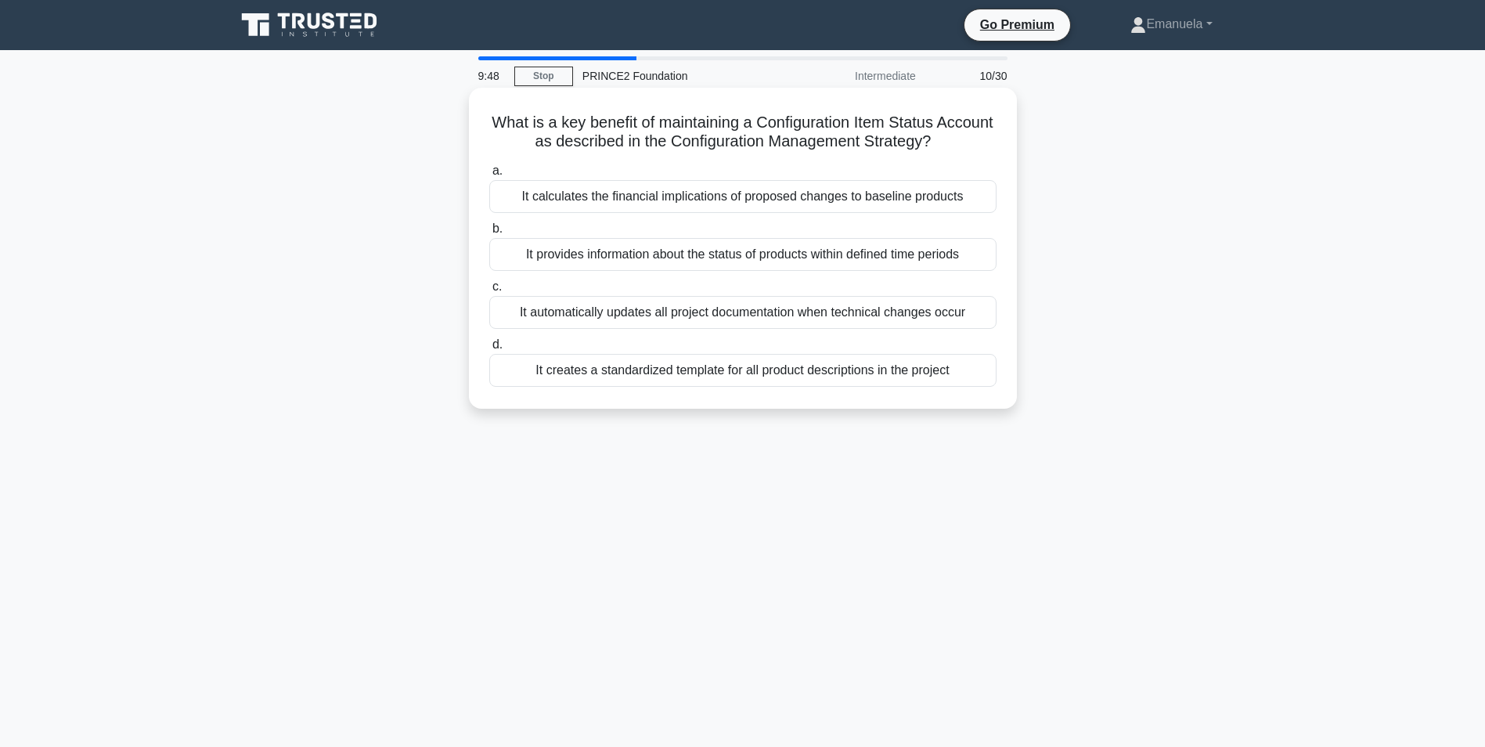
click at [764, 261] on div "It provides information about the status of products within defined time periods" at bounding box center [742, 254] width 507 height 33
click at [489, 234] on input "b. It provides information about the status of products within defined time per…" at bounding box center [489, 229] width 0 height 10
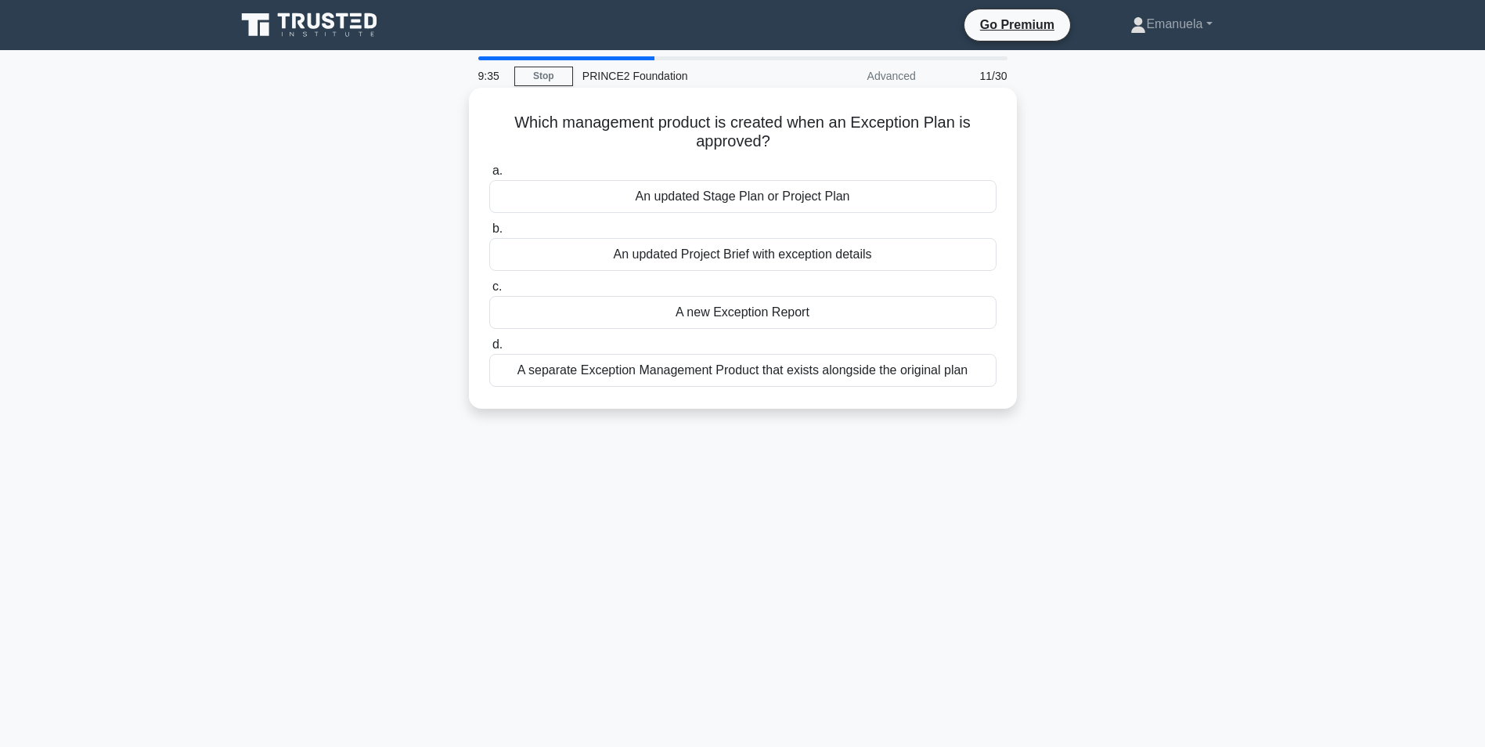
click at [763, 308] on div "A new Exception Report" at bounding box center [742, 312] width 507 height 33
click at [489, 292] on input "c. A new Exception Report" at bounding box center [489, 287] width 0 height 10
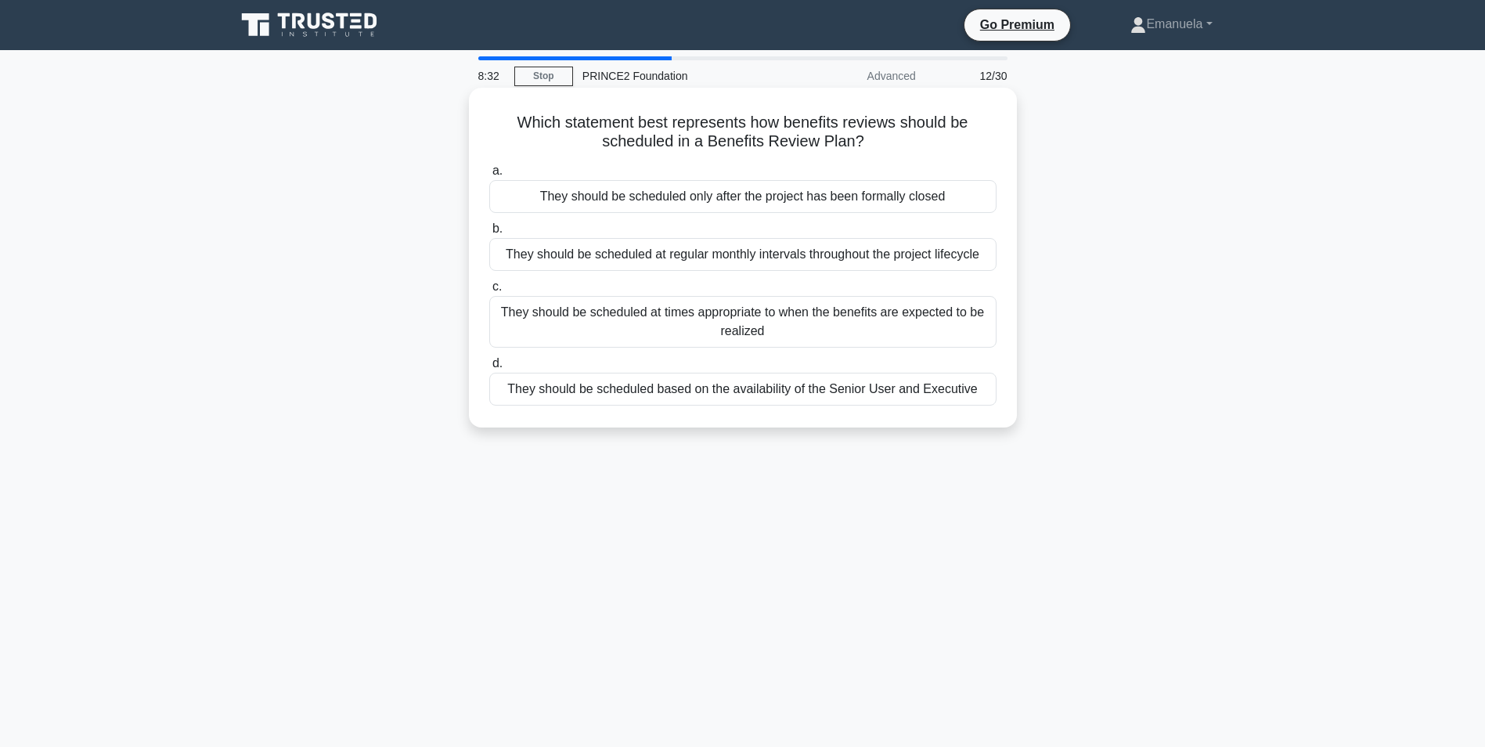
click at [683, 256] on div "They should be scheduled at regular monthly intervals throughout the project li…" at bounding box center [742, 254] width 507 height 33
click at [489, 234] on input "b. They should be scheduled at regular monthly intervals throughout the project…" at bounding box center [489, 229] width 0 height 10
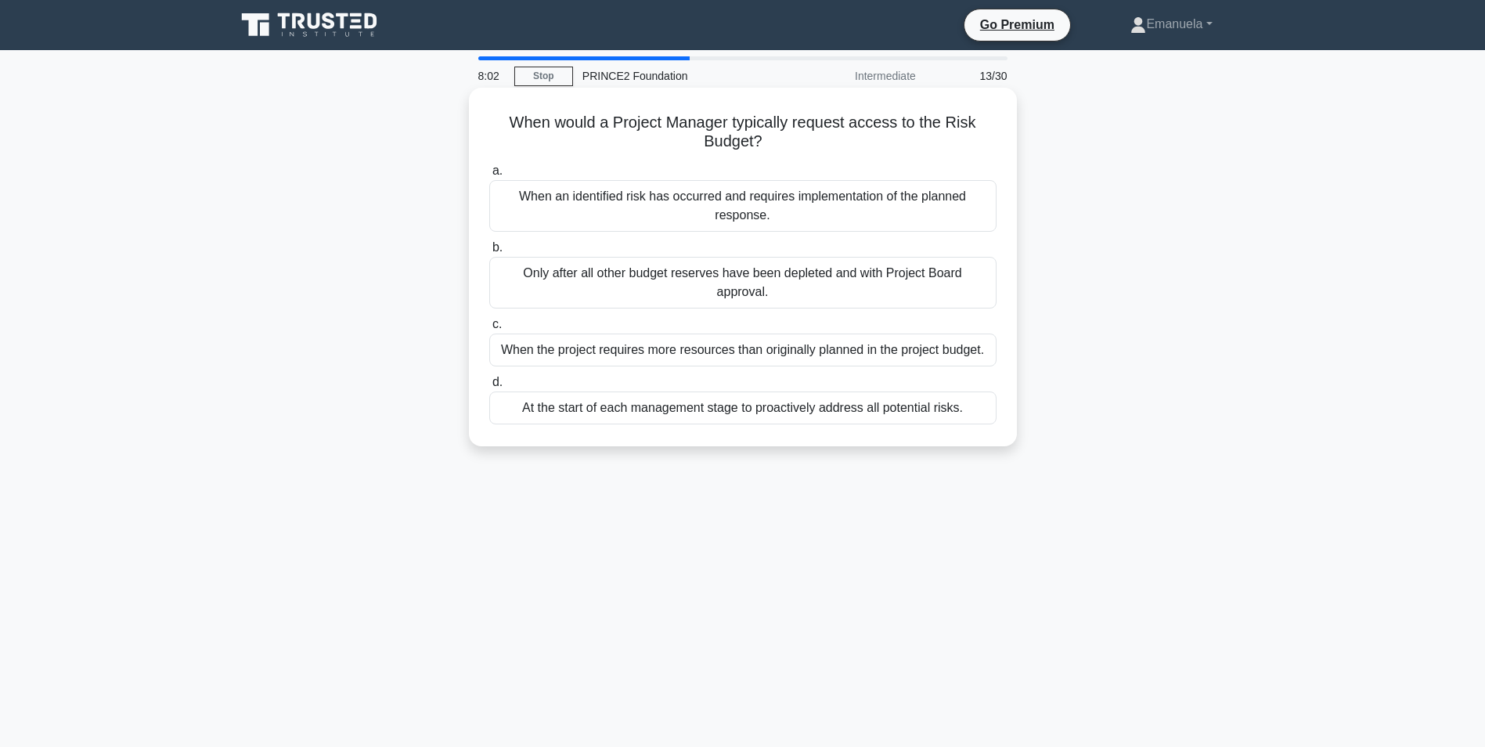
click at [701, 274] on div "Only after all other budget reserves have been depleted and with Project Board …" at bounding box center [742, 283] width 507 height 52
click at [489, 253] on input "b. Only after all other budget reserves have been depleted and with Project Boa…" at bounding box center [489, 248] width 0 height 10
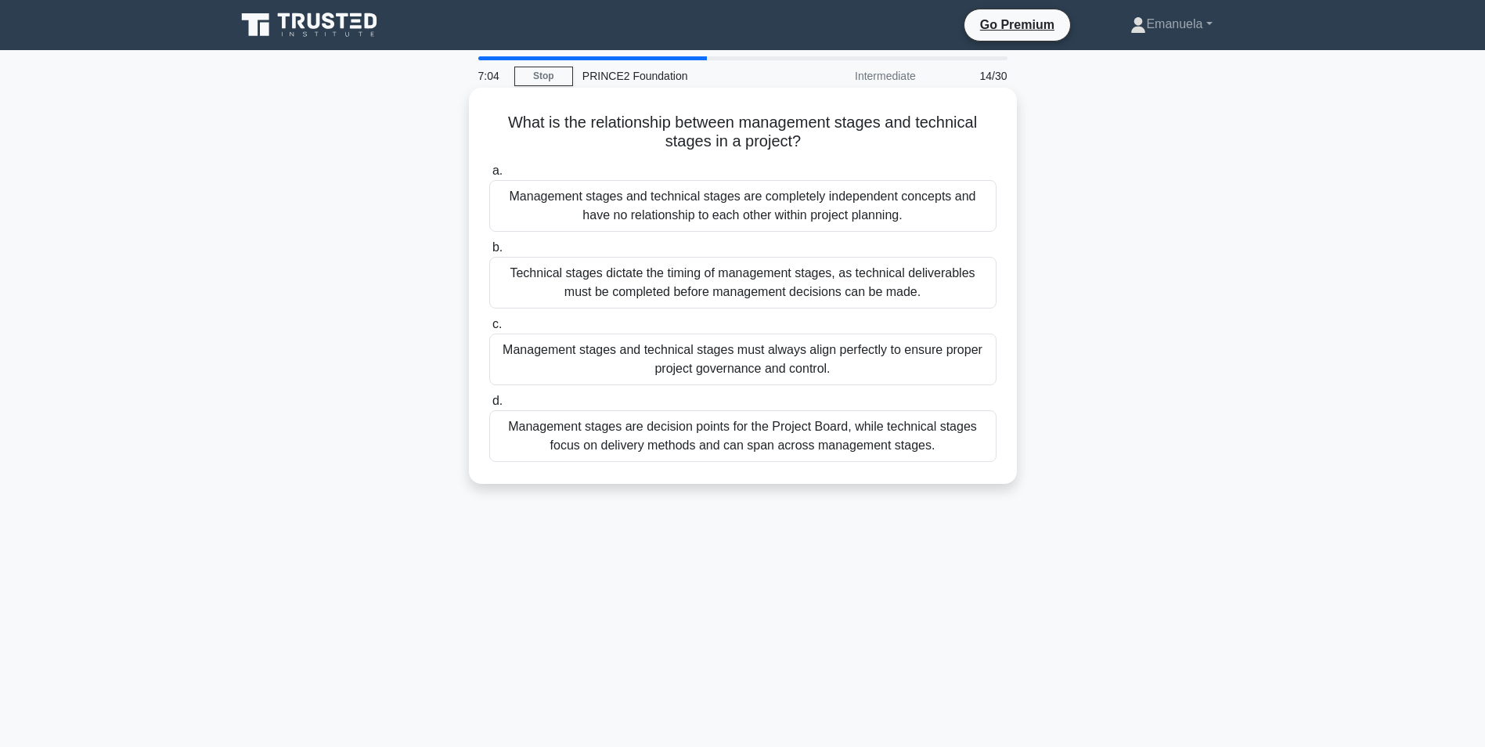
click at [742, 358] on div "Management stages and technical stages must always align perfectly to ensure pr…" at bounding box center [742, 359] width 507 height 52
click at [489, 330] on input "c. Management stages and technical stages must always align perfectly to ensure…" at bounding box center [489, 324] width 0 height 10
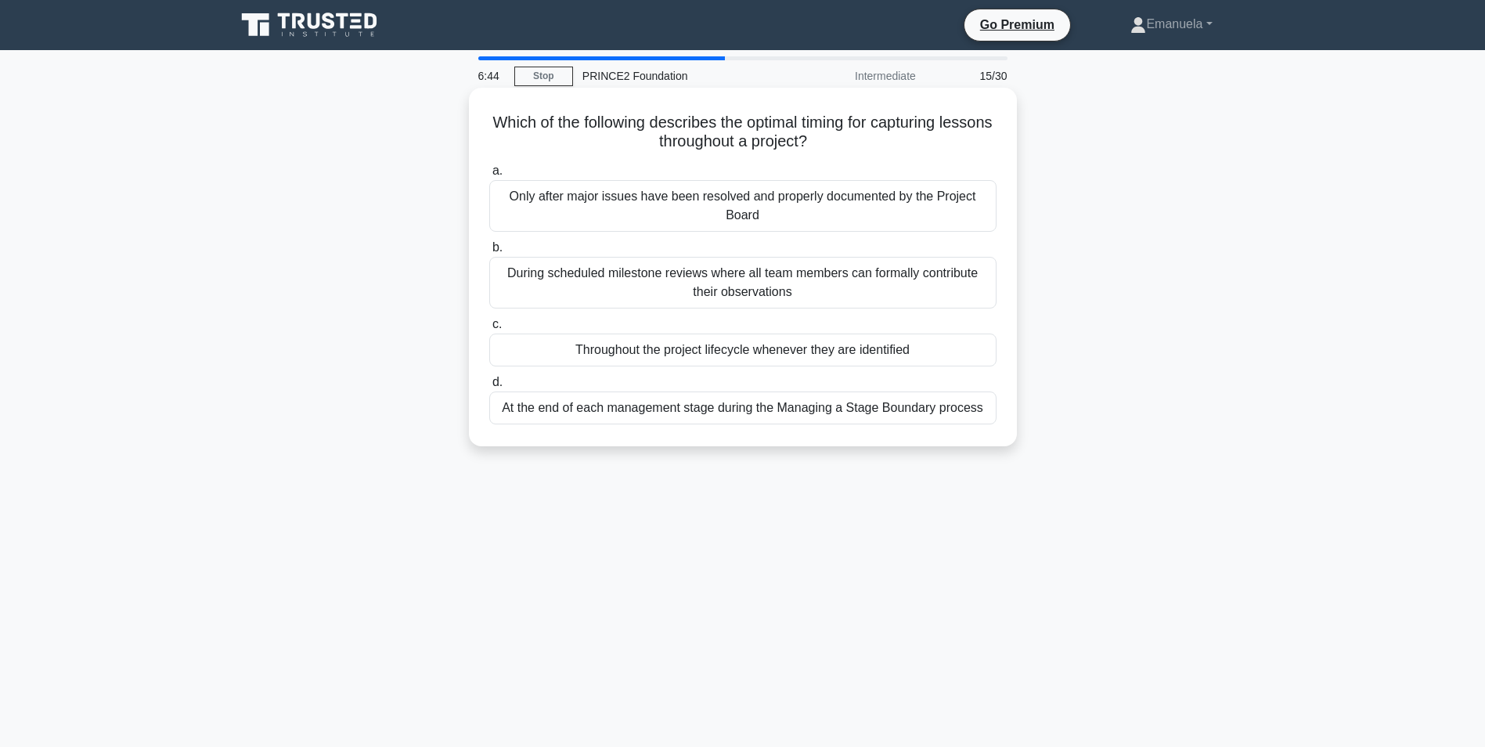
click at [726, 353] on div "Throughout the project lifecycle whenever they are identified" at bounding box center [742, 349] width 507 height 33
click at [489, 330] on input "c. Throughout the project lifecycle whenever they are identified" at bounding box center [489, 324] width 0 height 10
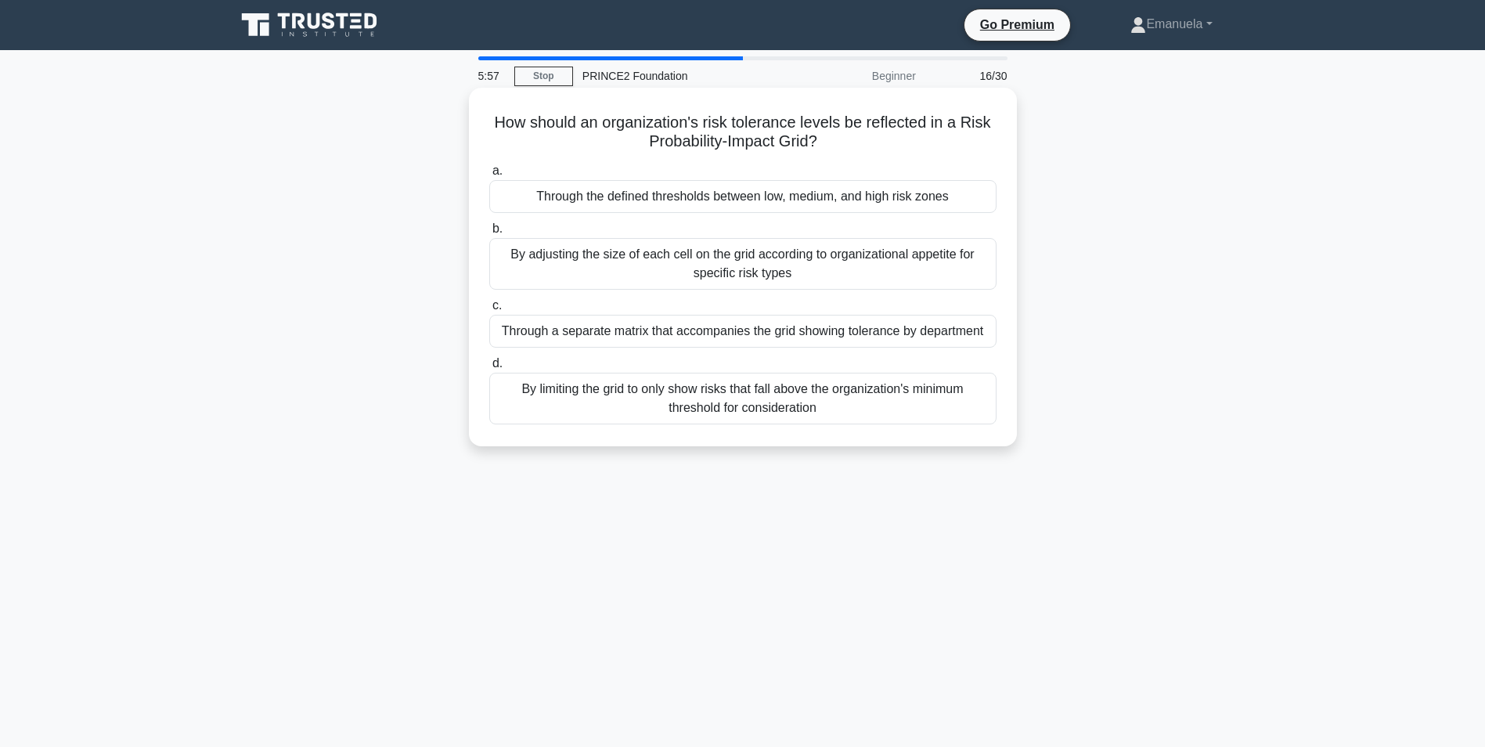
click at [752, 193] on div "Through the defined thresholds between low, medium, and high risk zones" at bounding box center [742, 196] width 507 height 33
click at [489, 176] on input "a. Through the defined thresholds between low, medium, and high risk zones" at bounding box center [489, 171] width 0 height 10
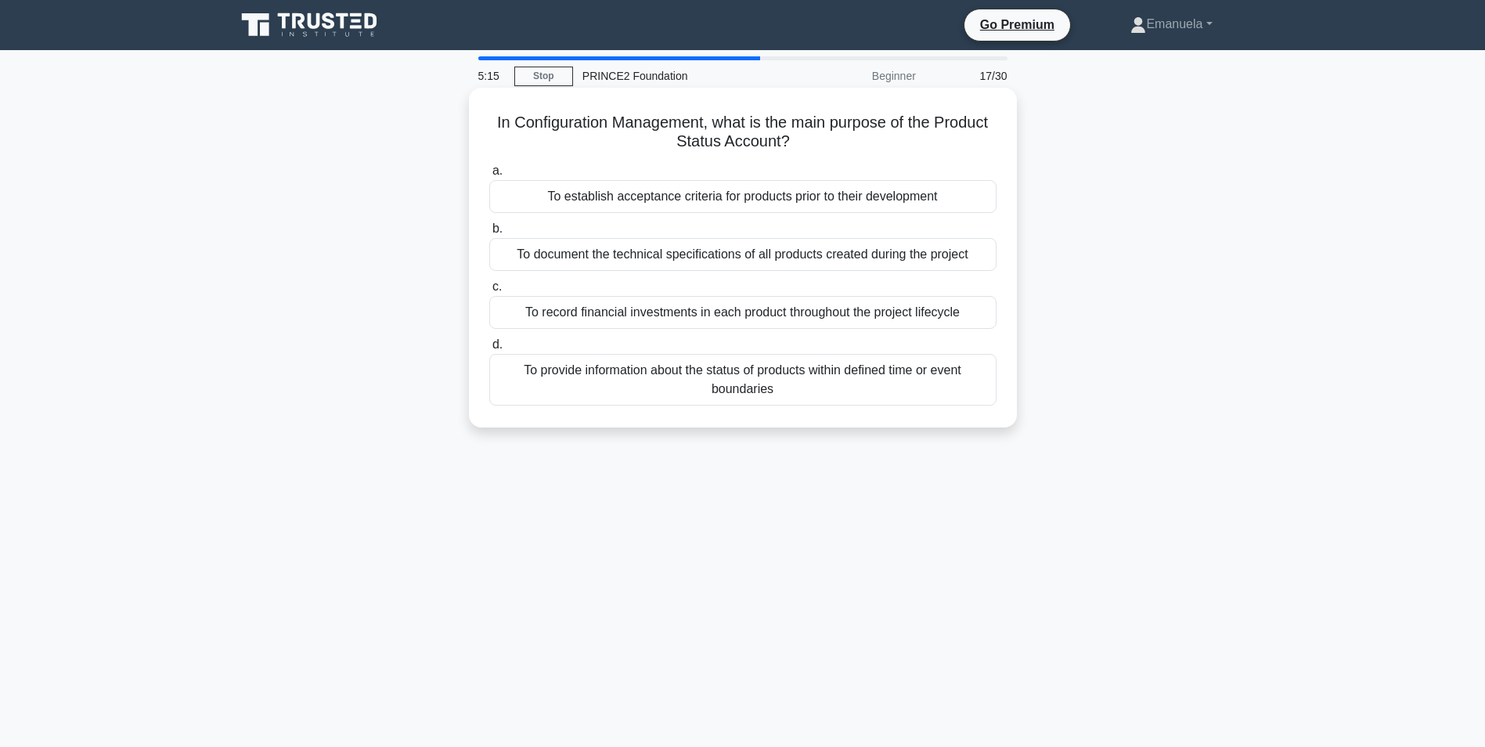
click at [771, 387] on div "To provide information about the status of products within defined time or even…" at bounding box center [742, 380] width 507 height 52
click at [489, 350] on input "d. To provide information about the status of products within defined time or e…" at bounding box center [489, 345] width 0 height 10
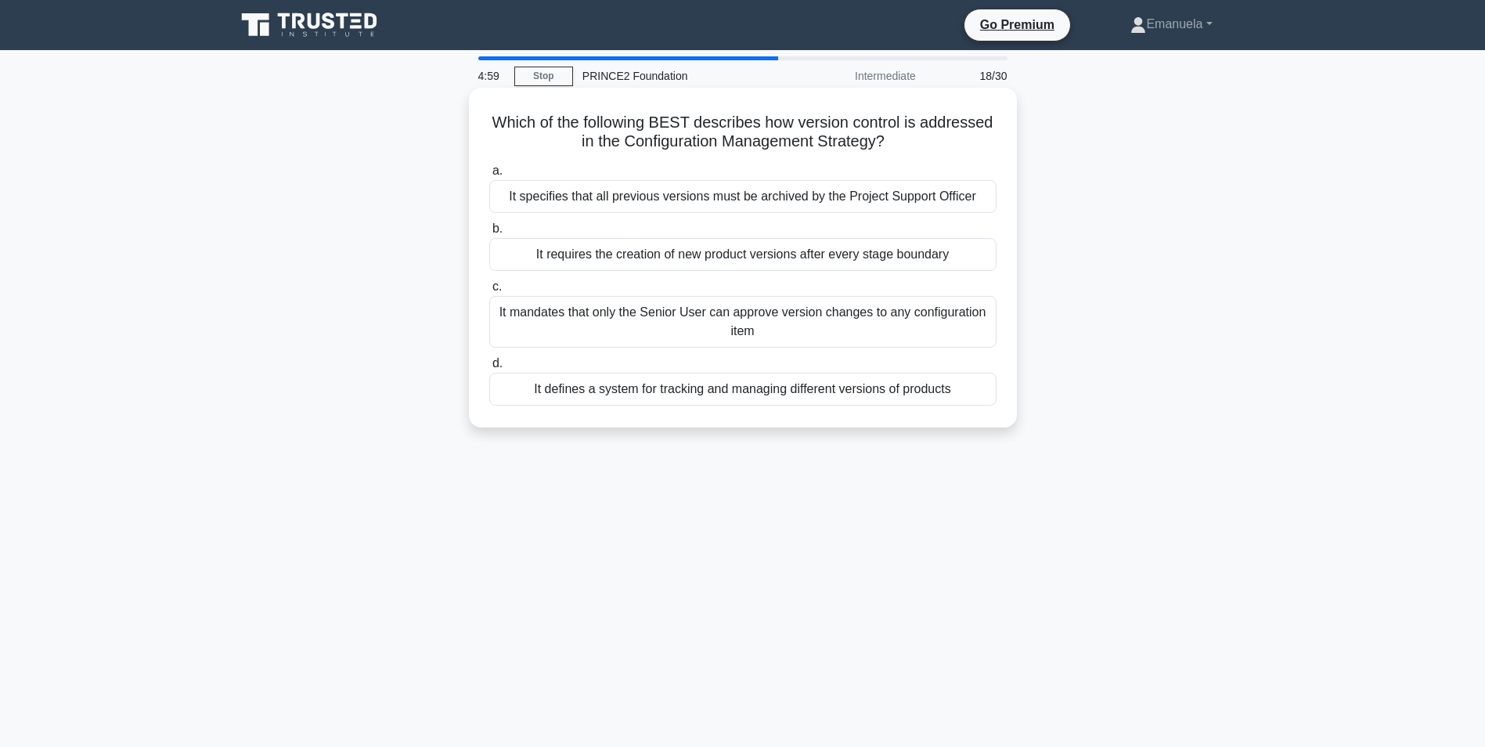
click at [771, 398] on div "It defines a system for tracking and managing different versions of products" at bounding box center [742, 389] width 507 height 33
click at [489, 369] on input "d. It defines a system for tracking and managing different versions of products" at bounding box center [489, 364] width 0 height 10
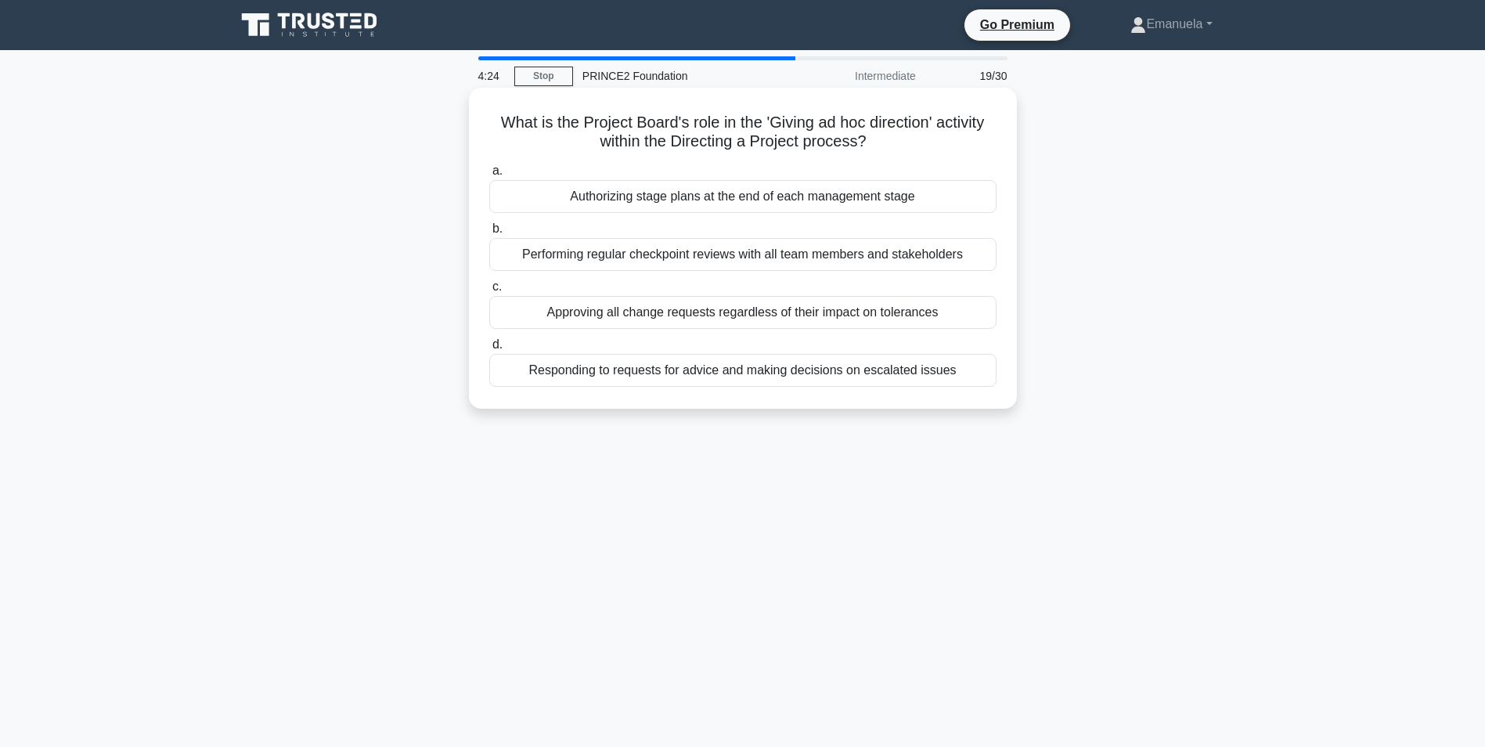
click at [719, 257] on div "Performing regular checkpoint reviews with all team members and stakeholders" at bounding box center [742, 254] width 507 height 33
click at [489, 234] on input "b. Performing regular checkpoint reviews with all team members and stakeholders" at bounding box center [489, 229] width 0 height 10
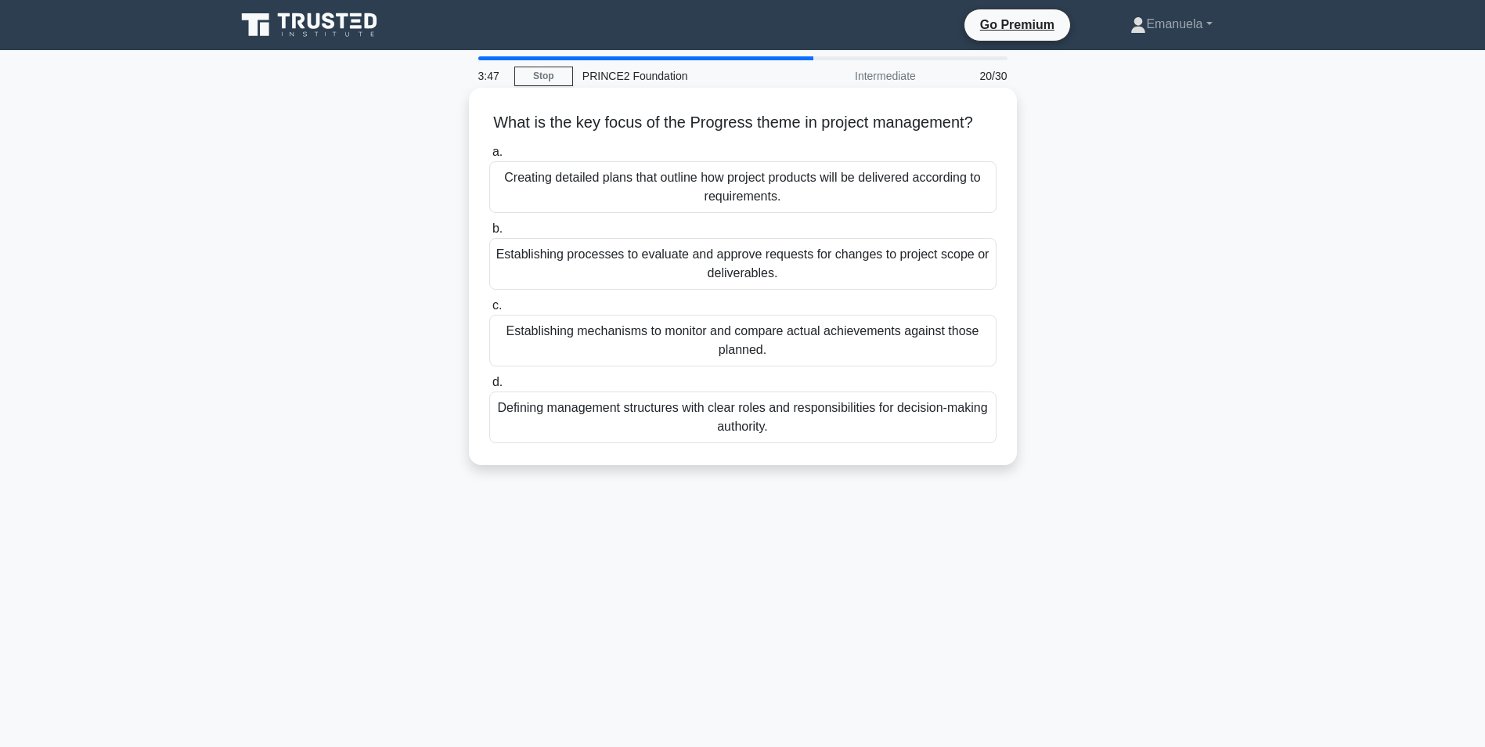
click at [745, 360] on div "Establishing mechanisms to monitor and compare actual achievements against thos…" at bounding box center [742, 341] width 507 height 52
click at [489, 311] on input "c. Establishing mechanisms to monitor and compare actual achievements against t…" at bounding box center [489, 306] width 0 height 10
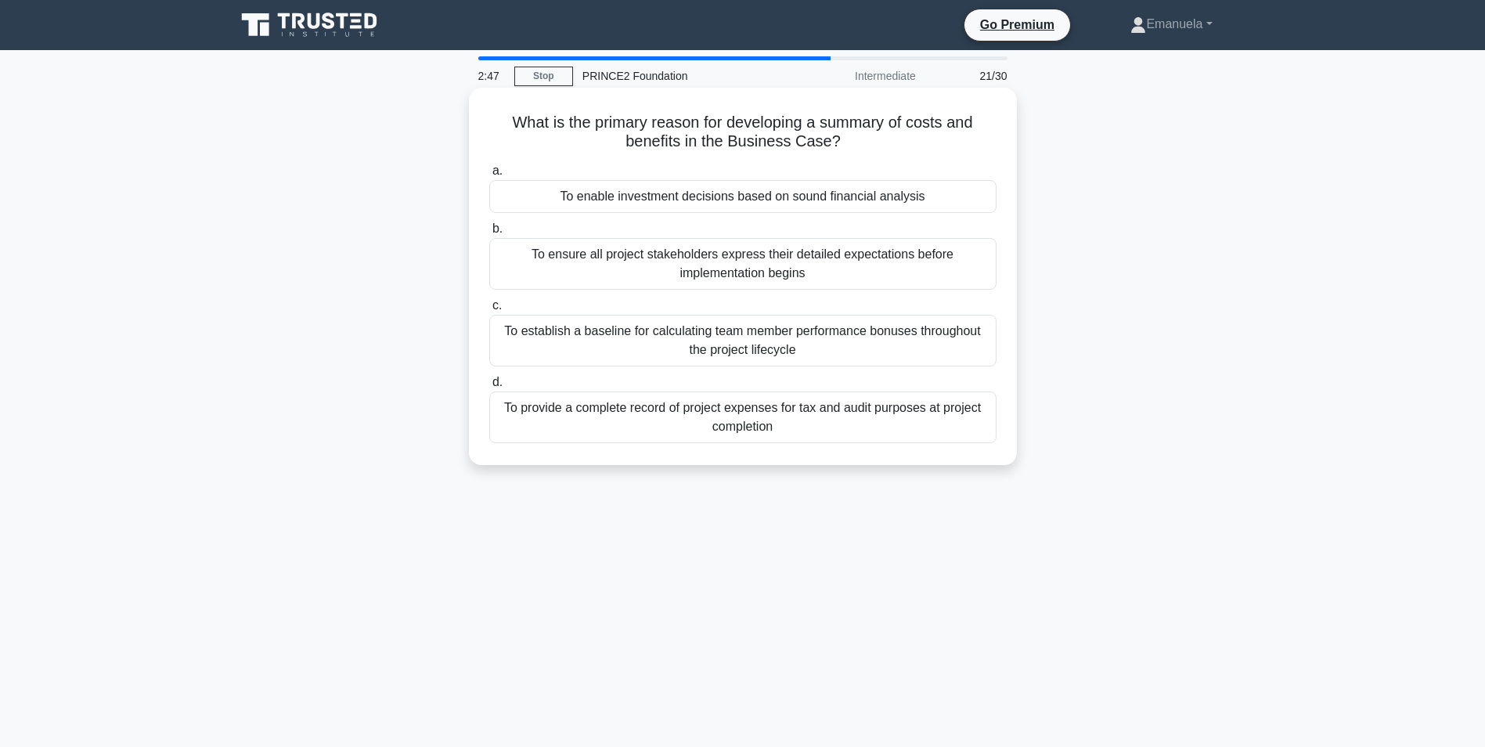
click at [730, 264] on div "To ensure all project stakeholders express their detailed expectations before i…" at bounding box center [742, 264] width 507 height 52
click at [489, 234] on input "b. To ensure all project stakeholders express their detailed expectations befor…" at bounding box center [489, 229] width 0 height 10
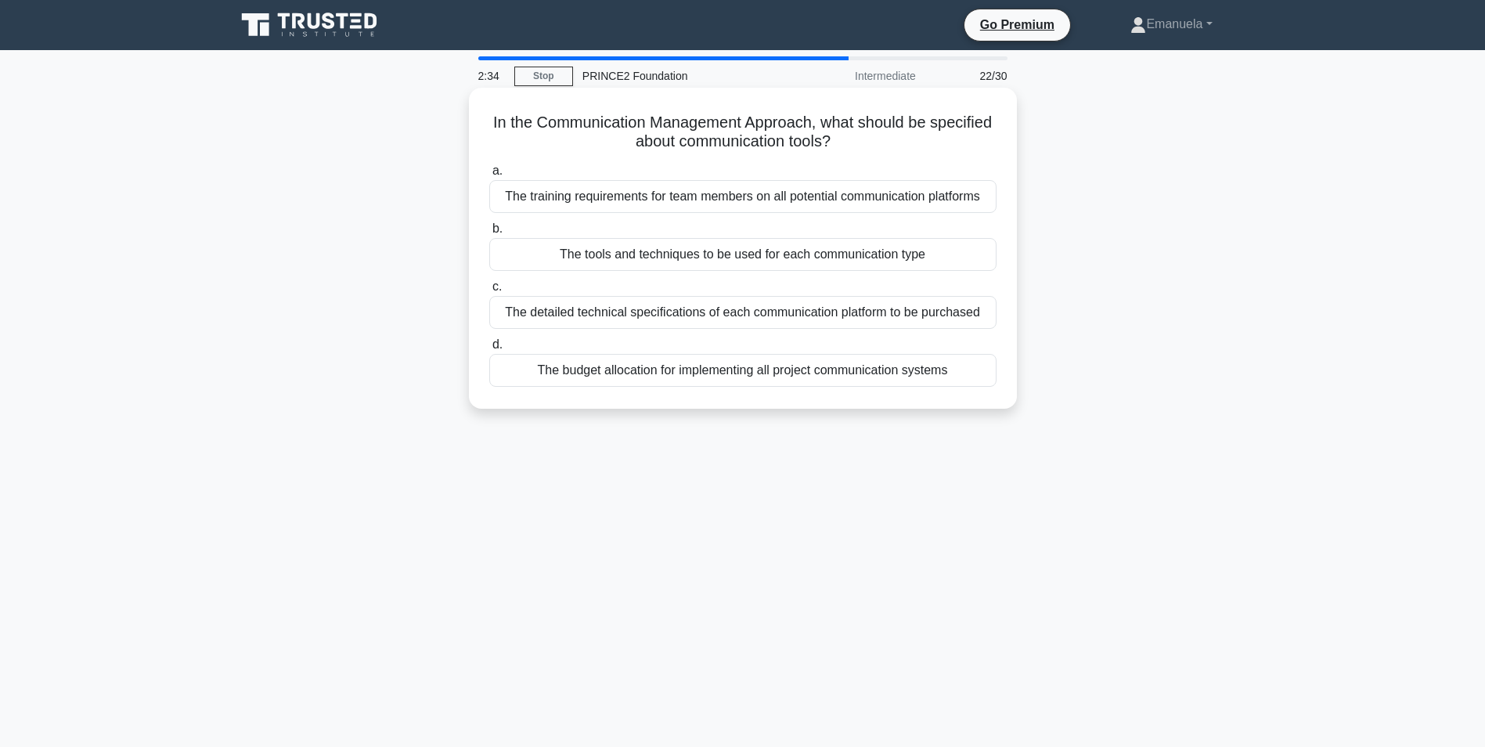
click at [752, 258] on div "The tools and techniques to be used for each communication type" at bounding box center [742, 254] width 507 height 33
click at [489, 234] on input "b. The tools and techniques to be used for each communication type" at bounding box center [489, 229] width 0 height 10
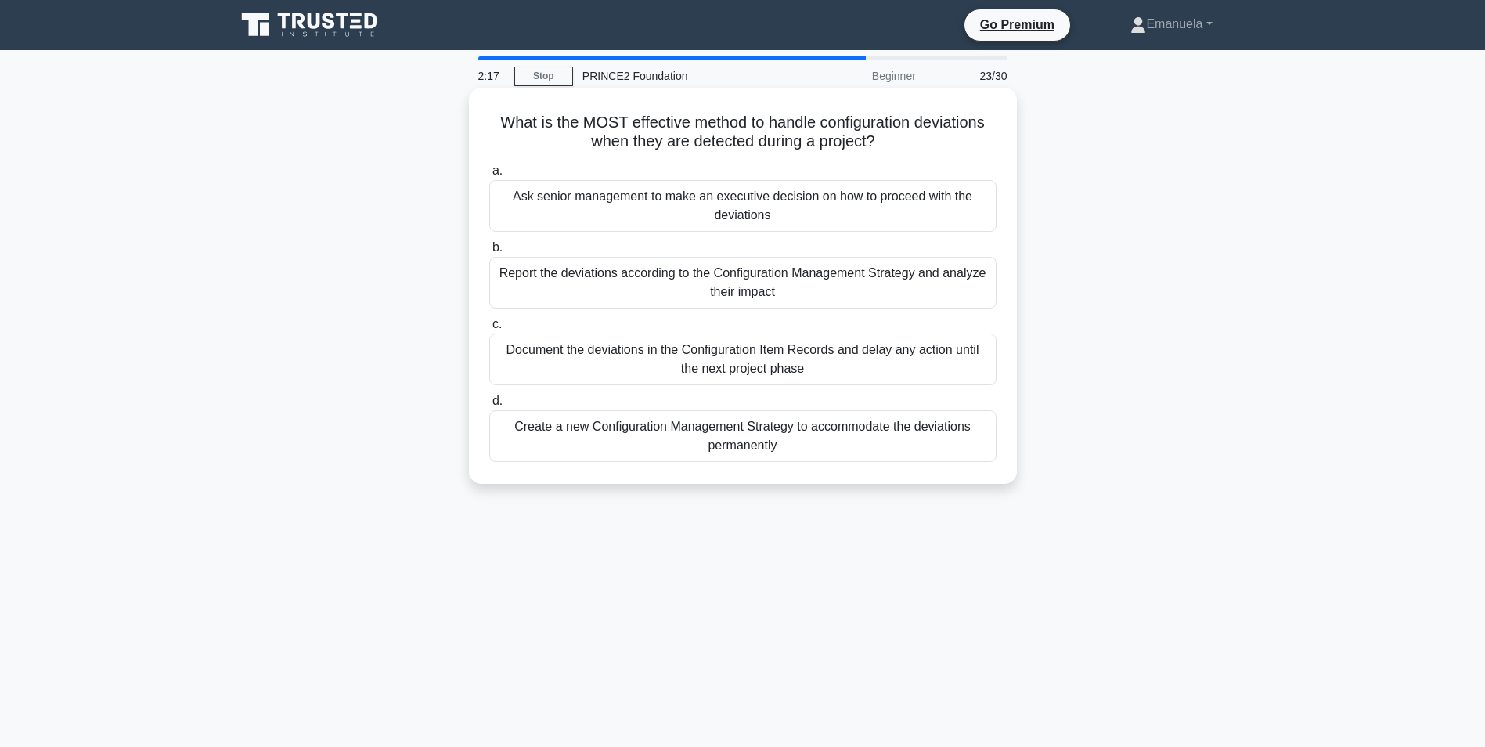
click at [750, 284] on div "Report the deviations according to the Configuration Management Strategy and an…" at bounding box center [742, 283] width 507 height 52
click at [489, 253] on input "b. Report the deviations according to the Configuration Management Strategy and…" at bounding box center [489, 248] width 0 height 10
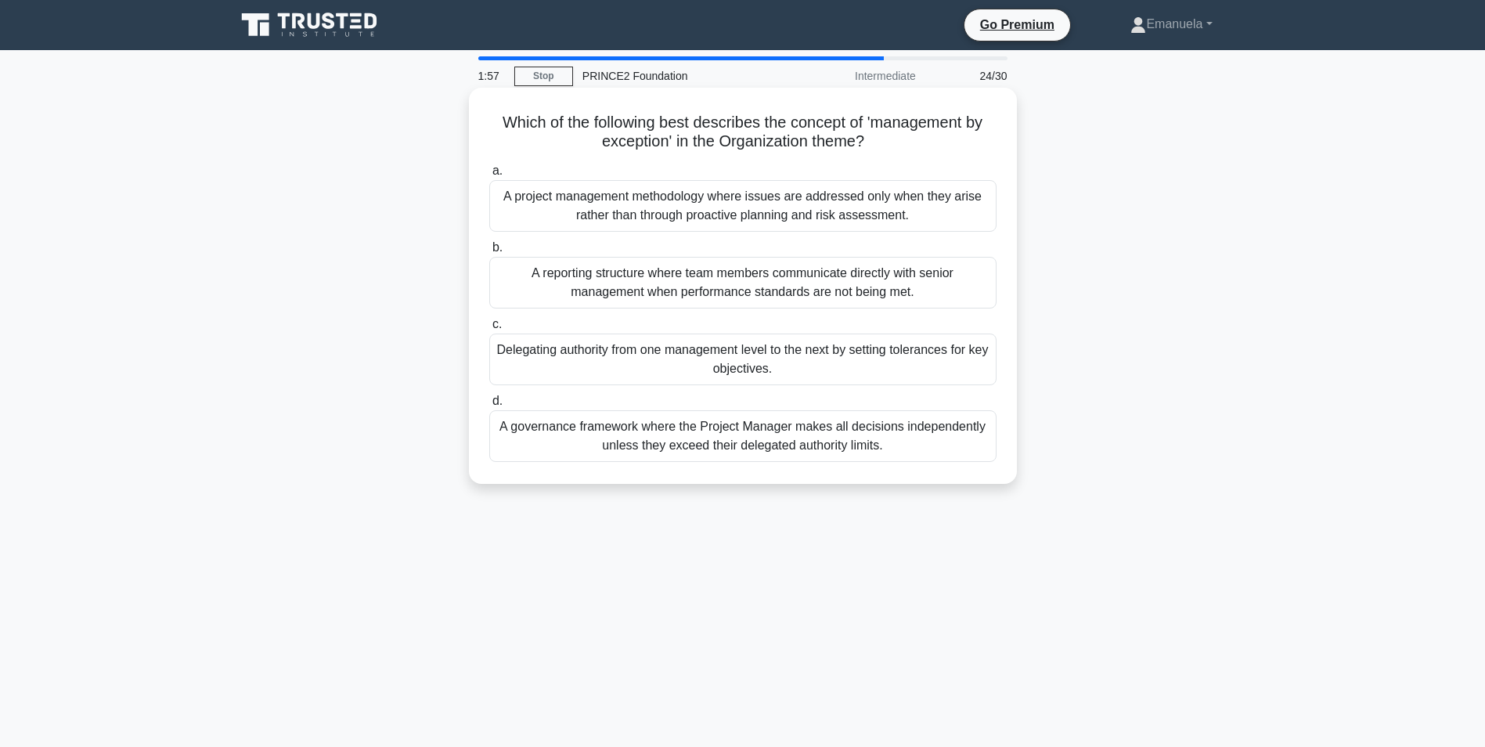
click at [743, 366] on div "Delegating authority from one management level to the next by setting tolerance…" at bounding box center [742, 359] width 507 height 52
click at [489, 330] on input "c. Delegating authority from one management level to the next by setting tolera…" at bounding box center [489, 324] width 0 height 10
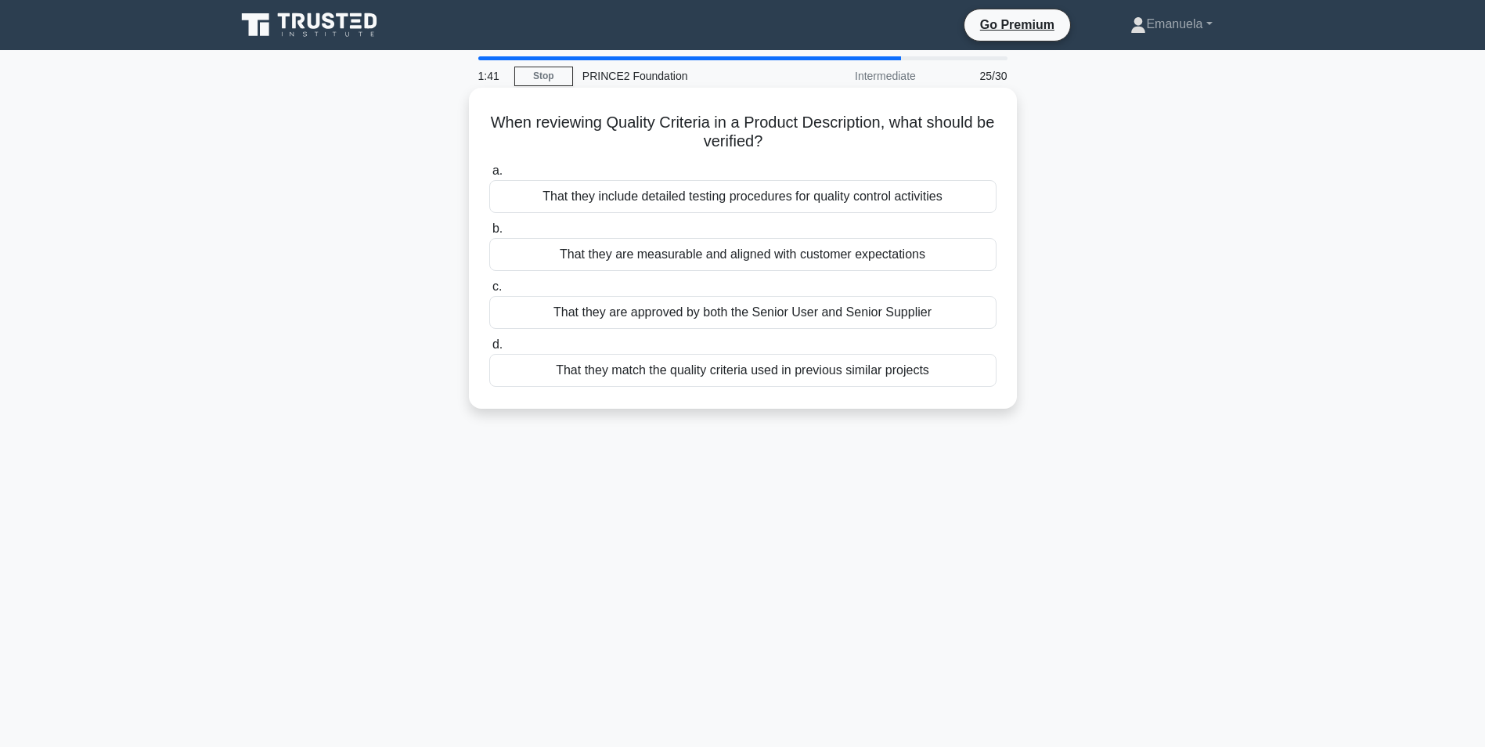
click at [723, 206] on div "That they include detailed testing procedures for quality control activities" at bounding box center [742, 196] width 507 height 33
click at [489, 176] on input "a. That they include detailed testing procedures for quality control activities" at bounding box center [489, 171] width 0 height 10
click at [766, 310] on div "Comprehensive documentation of all project steps and methods" at bounding box center [742, 312] width 507 height 33
click at [489, 292] on input "c. Comprehensive documentation of all project steps and methods" at bounding box center [489, 287] width 0 height 10
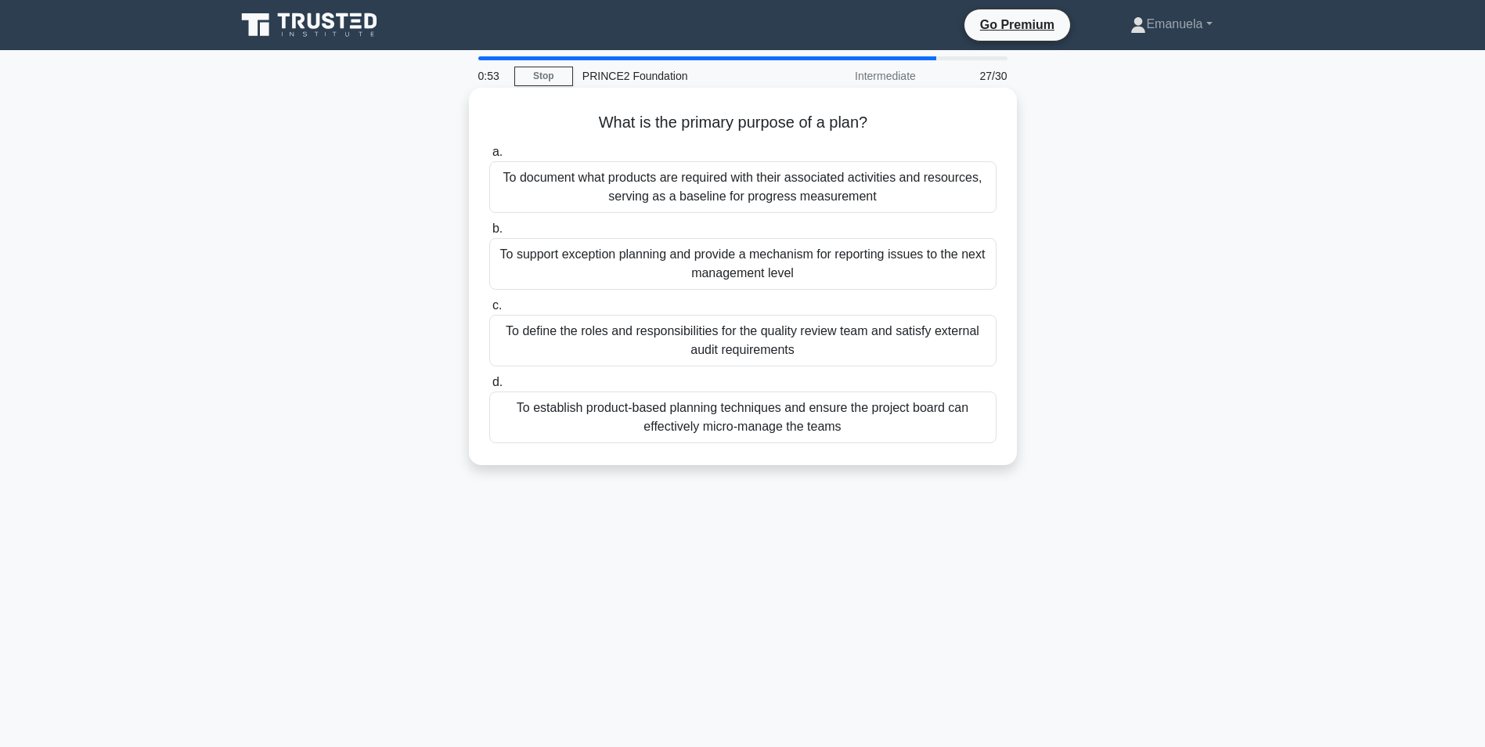
click at [760, 196] on div "To document what products are required with their associated activities and res…" at bounding box center [742, 187] width 507 height 52
click at [489, 157] on input "a. To document what products are required with their associated activities and …" at bounding box center [489, 152] width 0 height 10
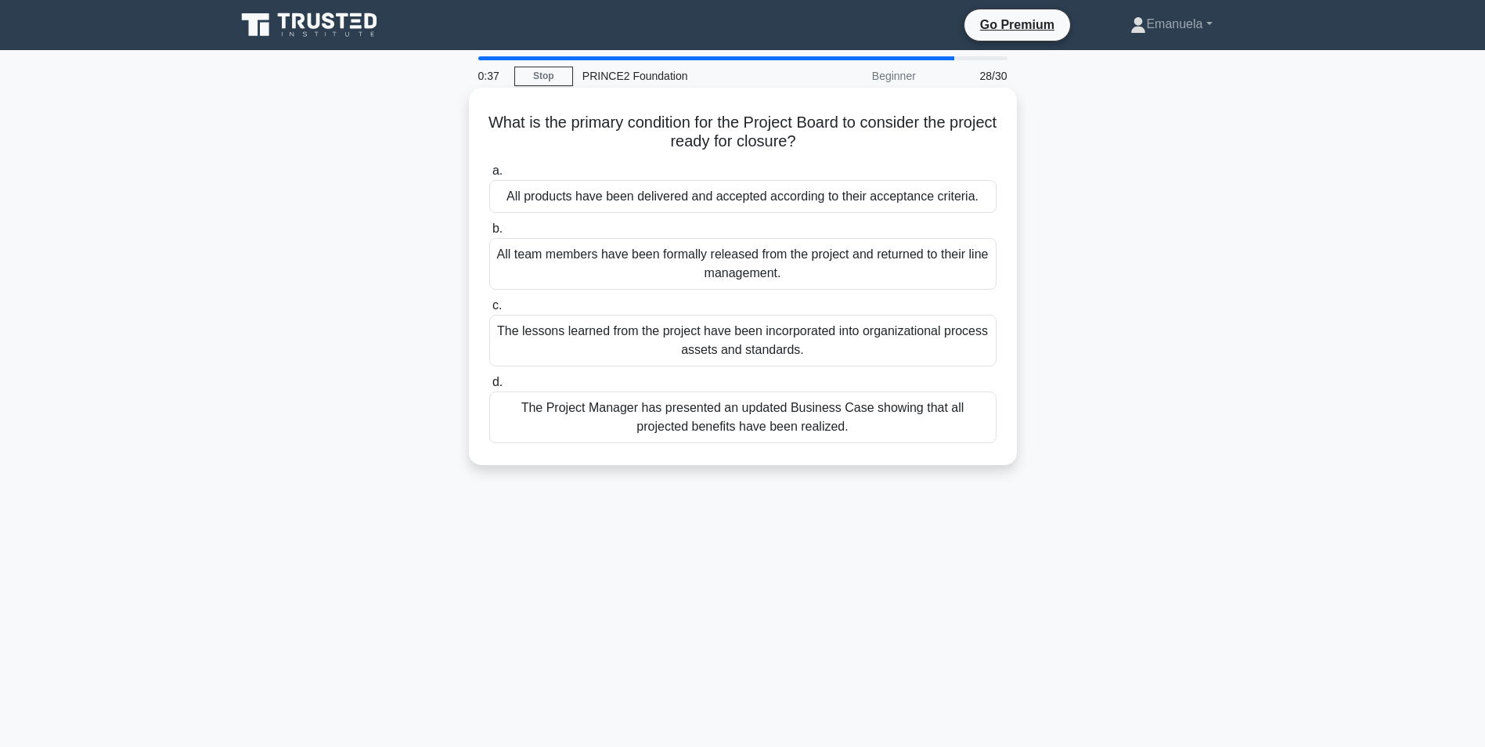
click at [760, 206] on div "All products have been delivered and accepted according to their acceptance cri…" at bounding box center [742, 196] width 507 height 33
click at [489, 176] on input "a. All products have been delivered and accepted according to their acceptance …" at bounding box center [489, 171] width 0 height 10
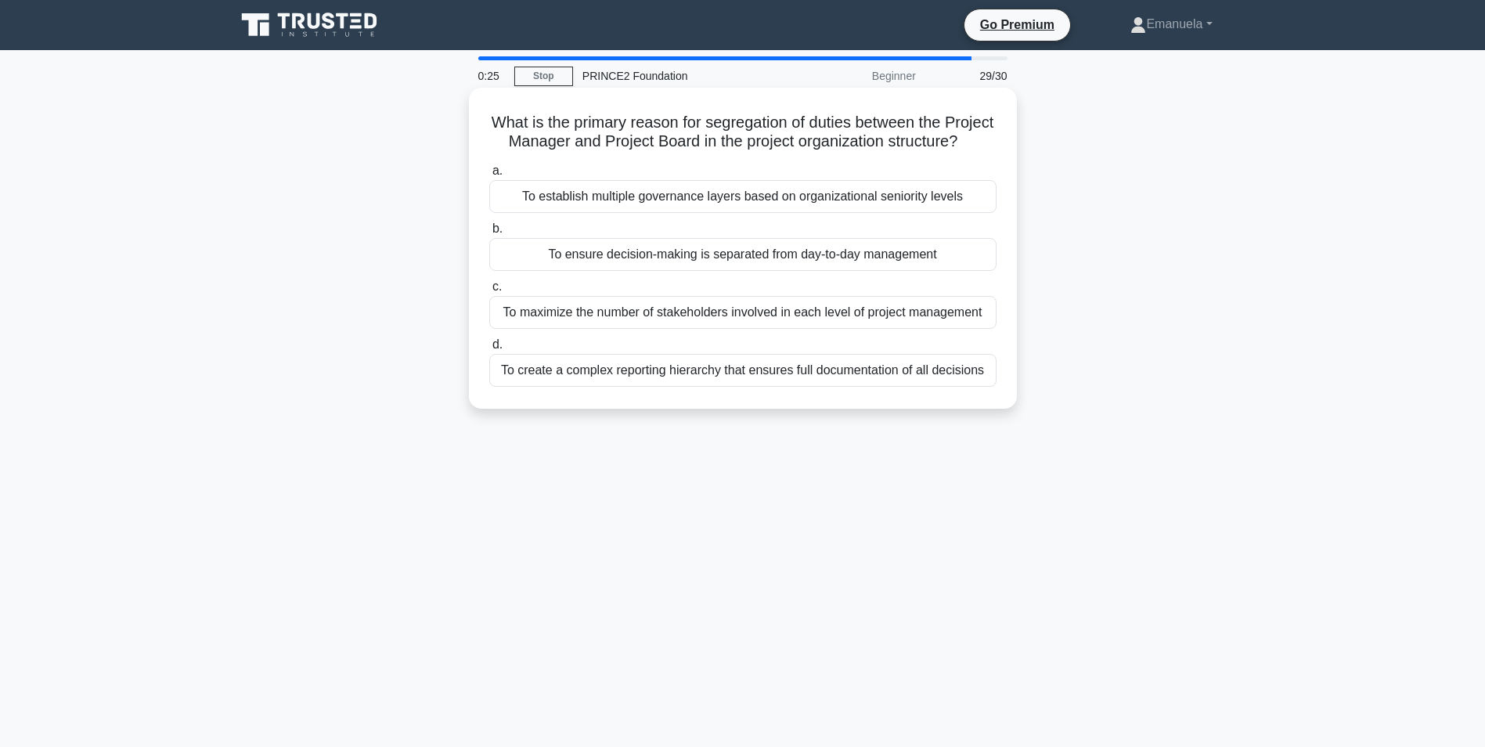
click at [770, 271] on div "To ensure decision-making is separated from day-to-day management" at bounding box center [742, 254] width 507 height 33
click at [489, 234] on input "b. To ensure decision-making is separated from day-to-day management" at bounding box center [489, 229] width 0 height 10
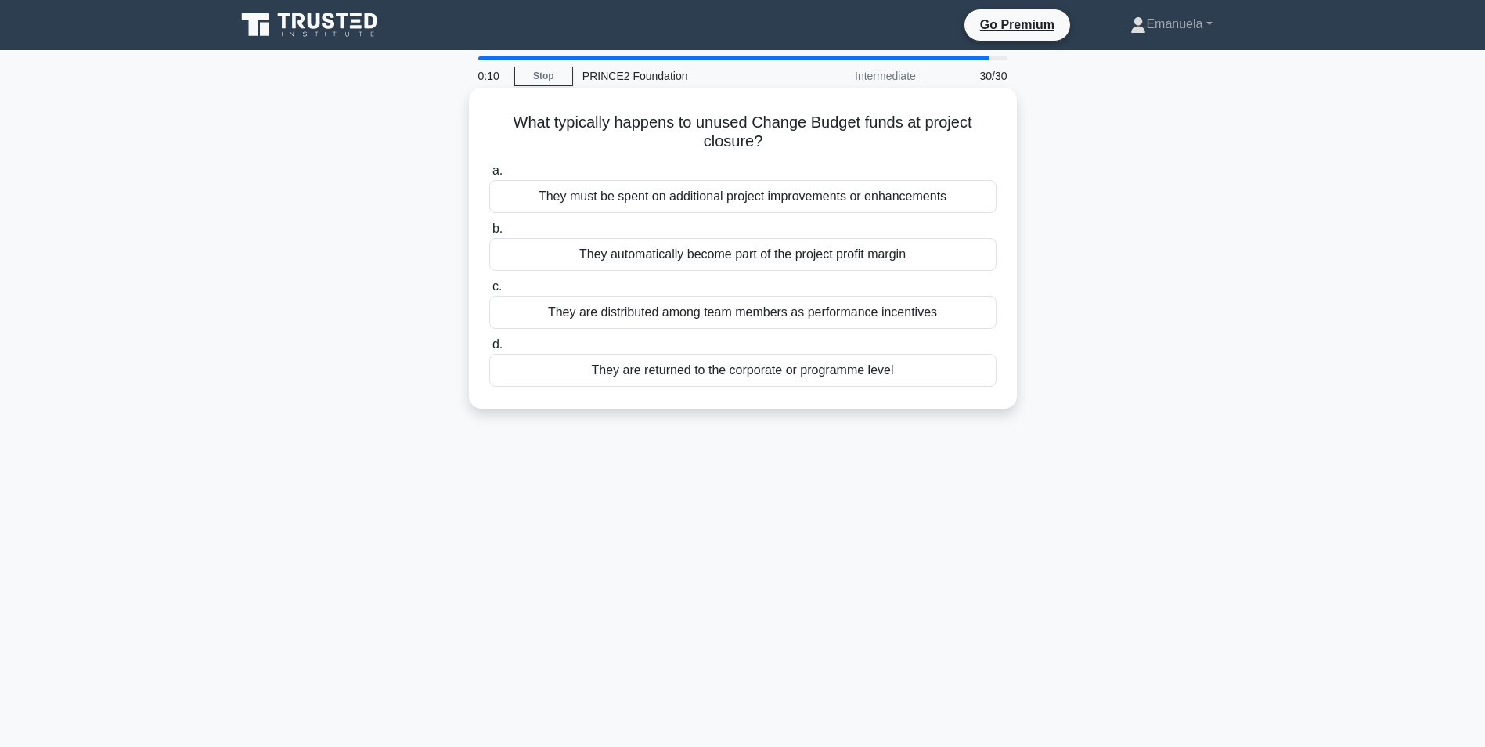
click at [750, 379] on div "They are returned to the corporate or programme level" at bounding box center [742, 370] width 507 height 33
click at [489, 350] on input "d. They are returned to the corporate or programme level" at bounding box center [489, 345] width 0 height 10
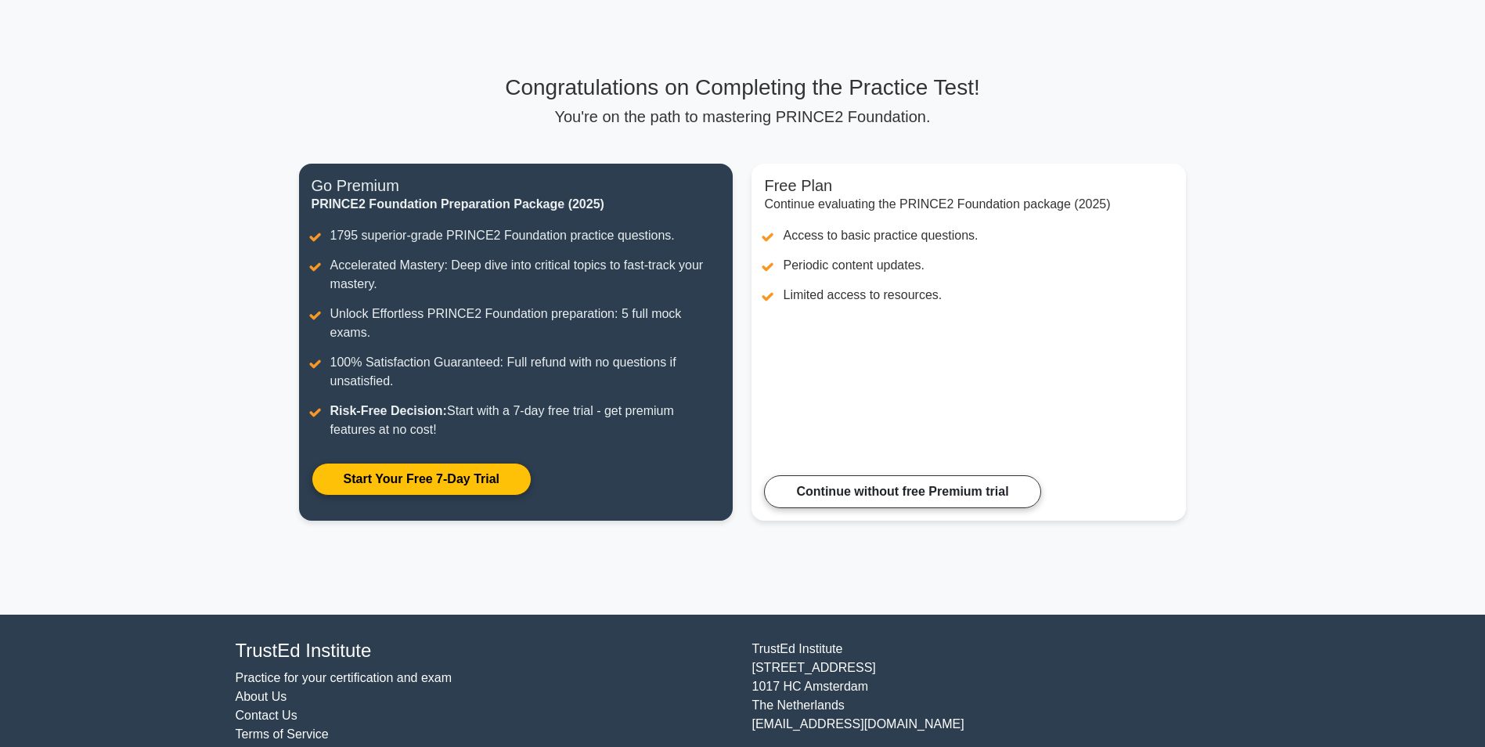
scroll to position [73, 0]
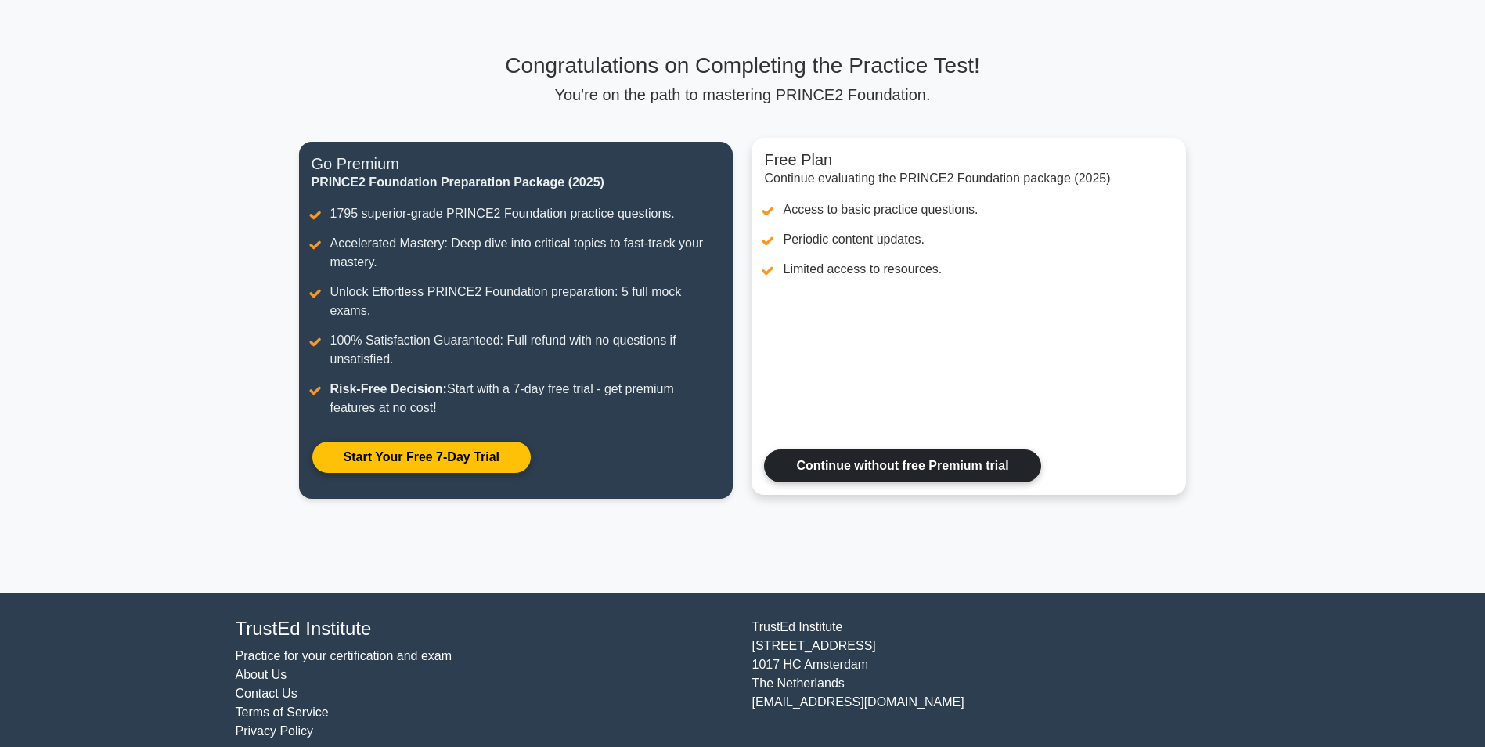
click at [849, 452] on link "Continue without free Premium trial" at bounding box center [902, 465] width 276 height 33
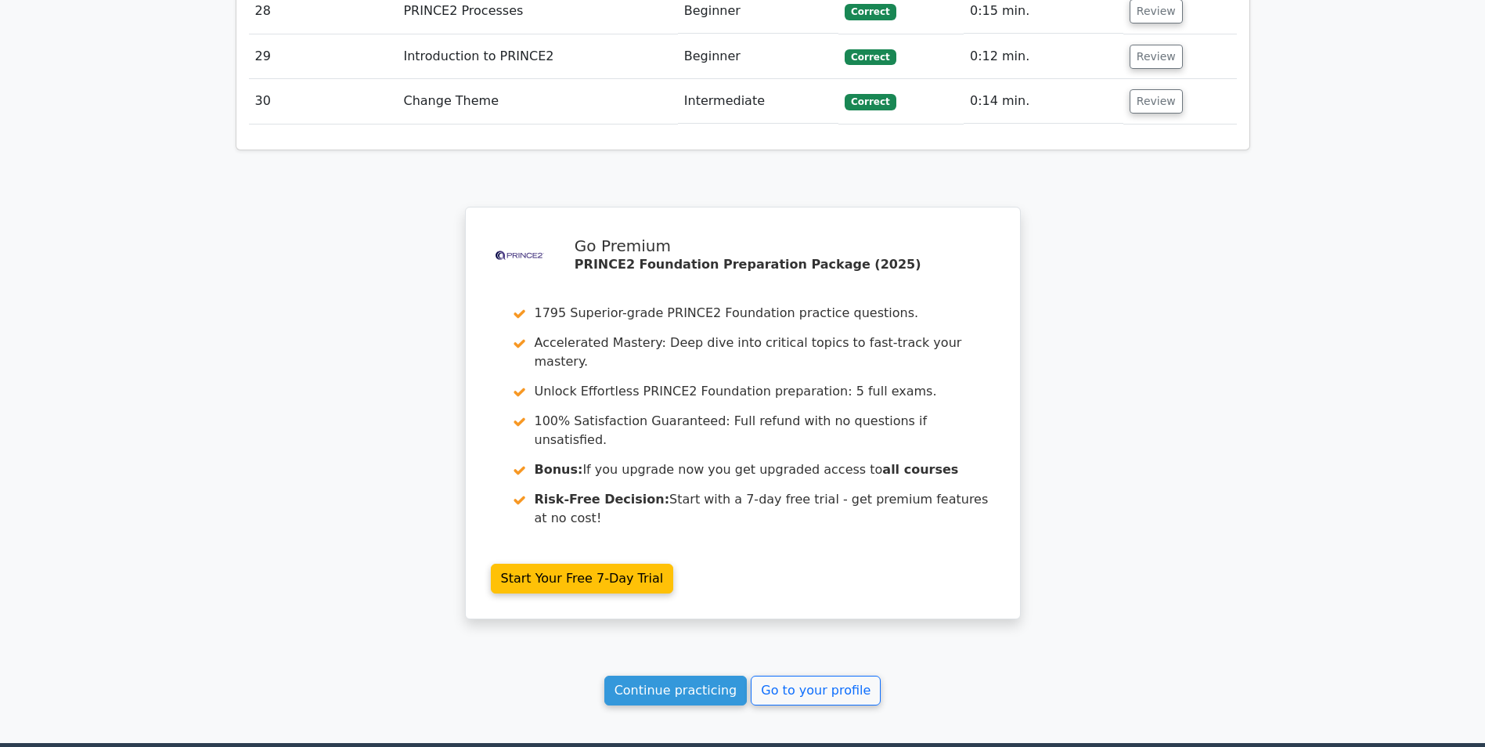
scroll to position [3670, 0]
